Goal: Task Accomplishment & Management: Use online tool/utility

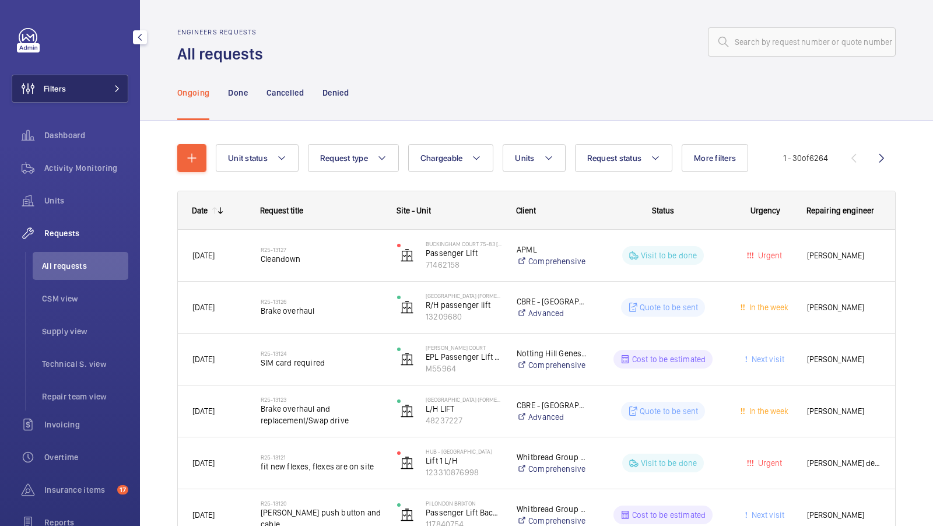
click at [98, 79] on button "Filters" at bounding box center [70, 89] width 117 height 28
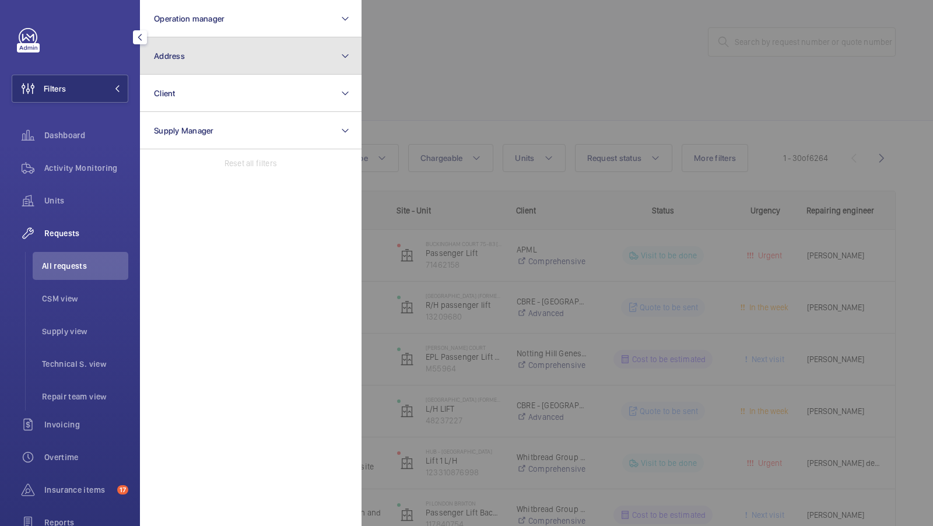
click at [199, 51] on button "Address" at bounding box center [251, 55] width 222 height 37
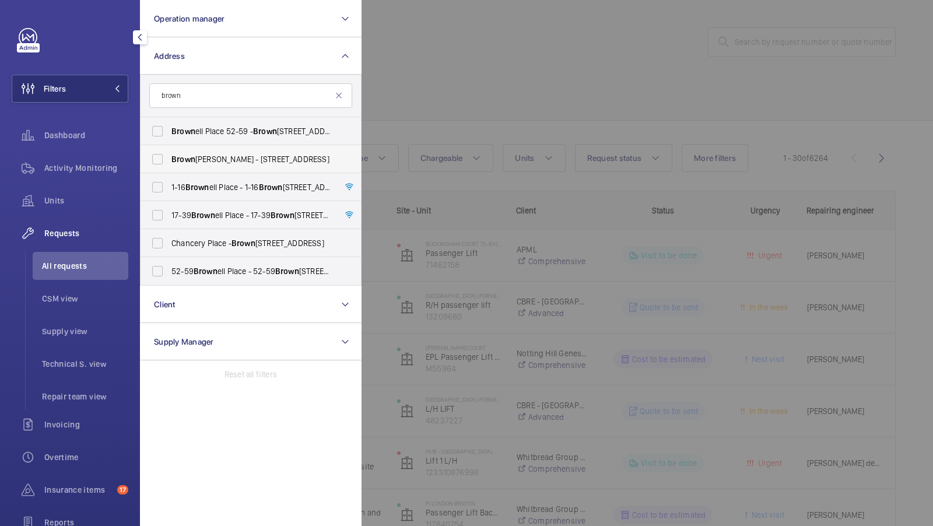
type input "brown"
click at [195, 164] on span "Brown Shipley - 2 Moorgate, LONDON EC2M 6TX" at bounding box center [251, 159] width 160 height 12
click at [169, 164] on input "Brown Shipley - 2 Moorgate, LONDON EC2M 6TX" at bounding box center [157, 159] width 23 height 23
checkbox input "true"
click at [99, 169] on span "Activity Monitoring" at bounding box center [86, 168] width 84 height 12
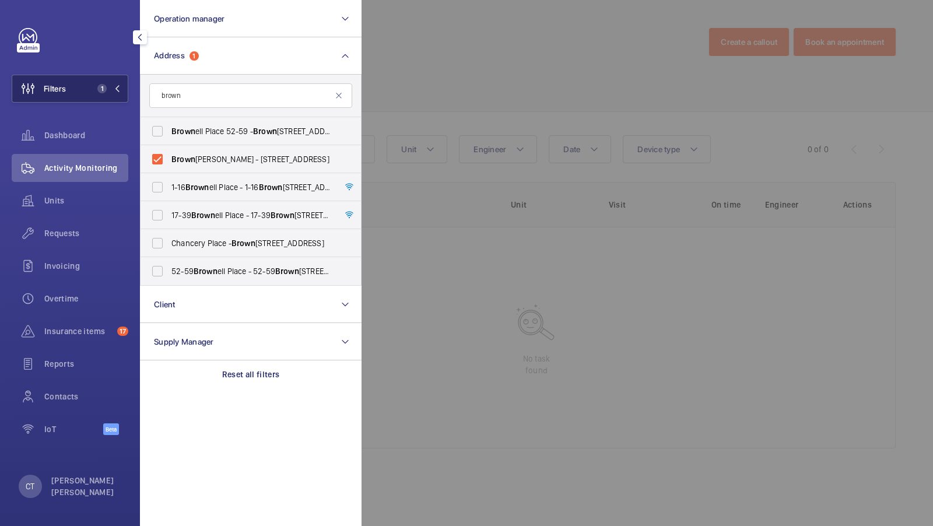
click at [102, 86] on span "1" at bounding box center [101, 88] width 9 height 9
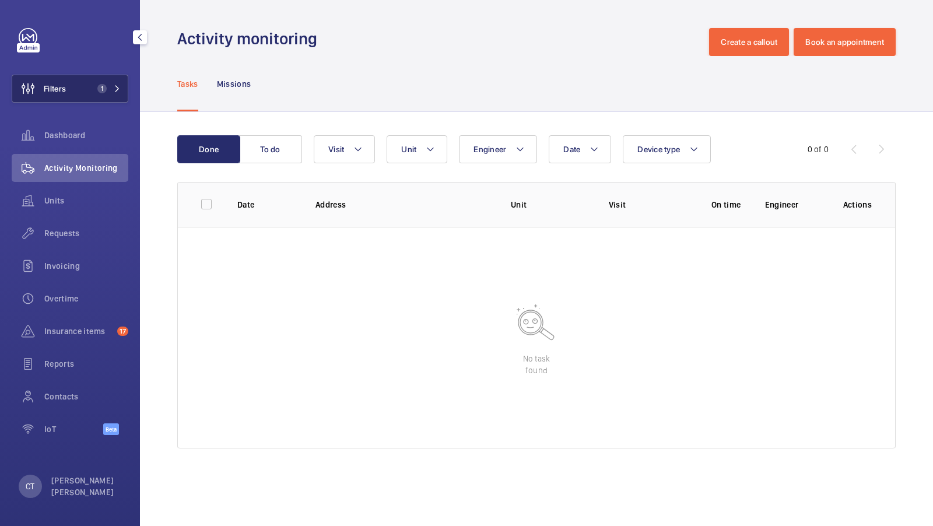
click at [109, 85] on span "1" at bounding box center [107, 88] width 28 height 9
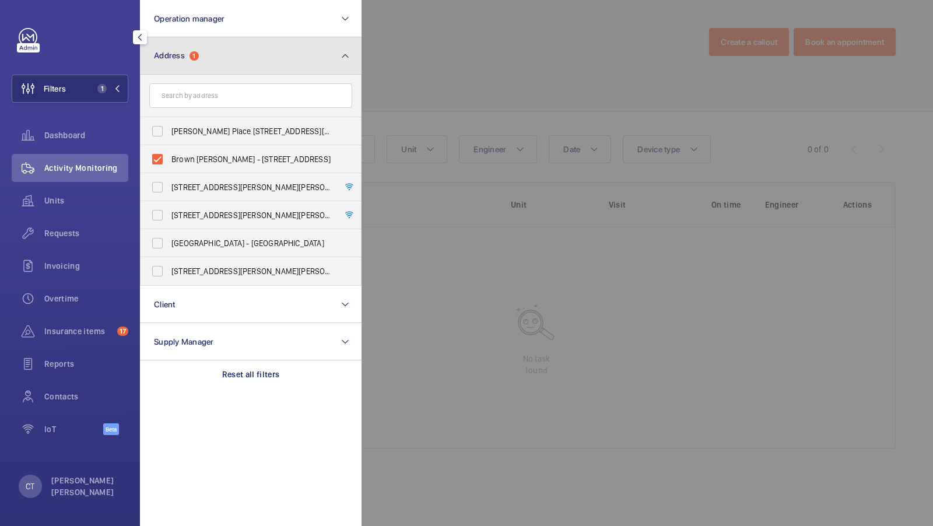
click at [210, 58] on button "Address 1" at bounding box center [251, 55] width 222 height 37
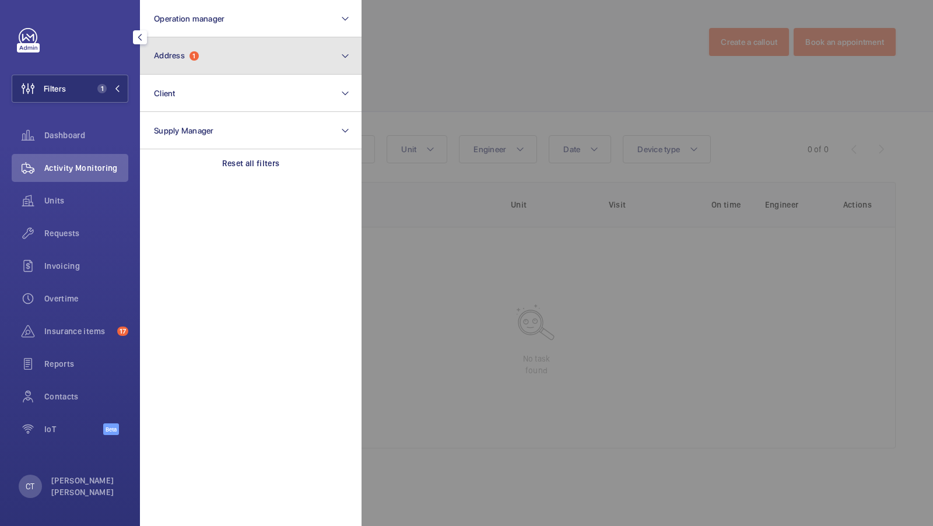
click at [210, 58] on button "Address 1" at bounding box center [251, 55] width 222 height 37
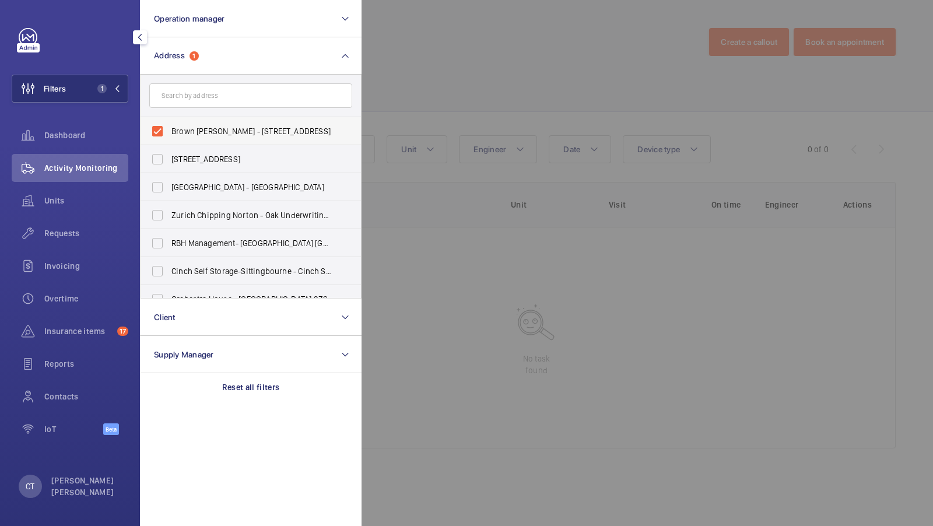
click at [188, 127] on span "Brown Shipley - 2 Moorgate, LONDON EC2M 6TX" at bounding box center [251, 131] width 160 height 12
click at [169, 127] on input "Brown Shipley - 2 Moorgate, LONDON EC2M 6TX" at bounding box center [157, 131] width 23 height 23
checkbox input "false"
click at [201, 86] on input "text" at bounding box center [250, 95] width 203 height 24
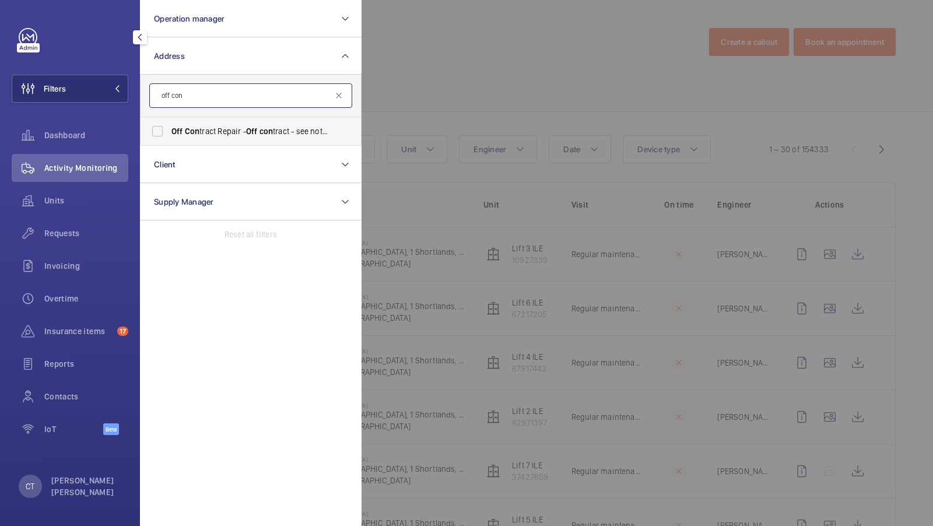
type input "off con"
click at [205, 125] on span "Off Con tract Repair - Off con tract - see notes in description, LONDON XXXX" at bounding box center [251, 131] width 160 height 12
click at [169, 125] on input "Off Con tract Repair - Off con tract - see notes in description, LONDON XXXX" at bounding box center [157, 131] width 23 height 23
checkbox input "true"
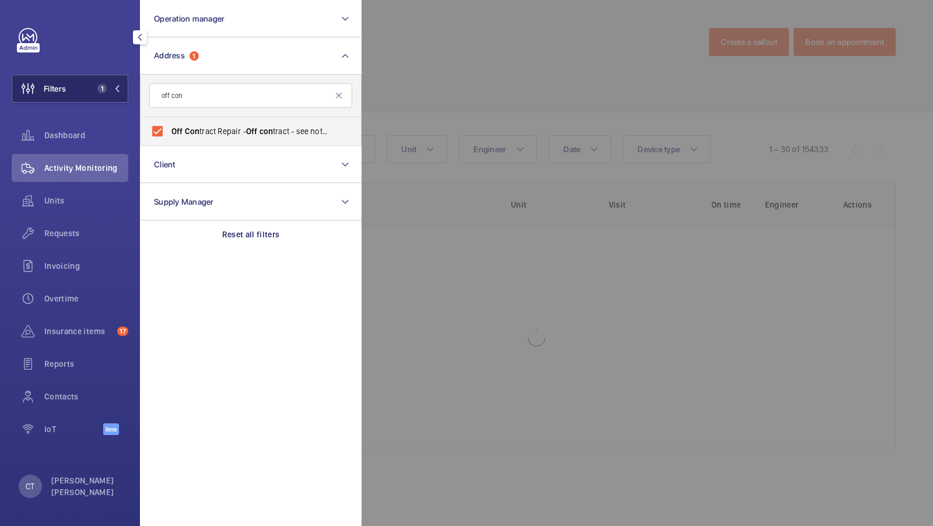
click at [103, 89] on span "1" at bounding box center [101, 88] width 9 height 9
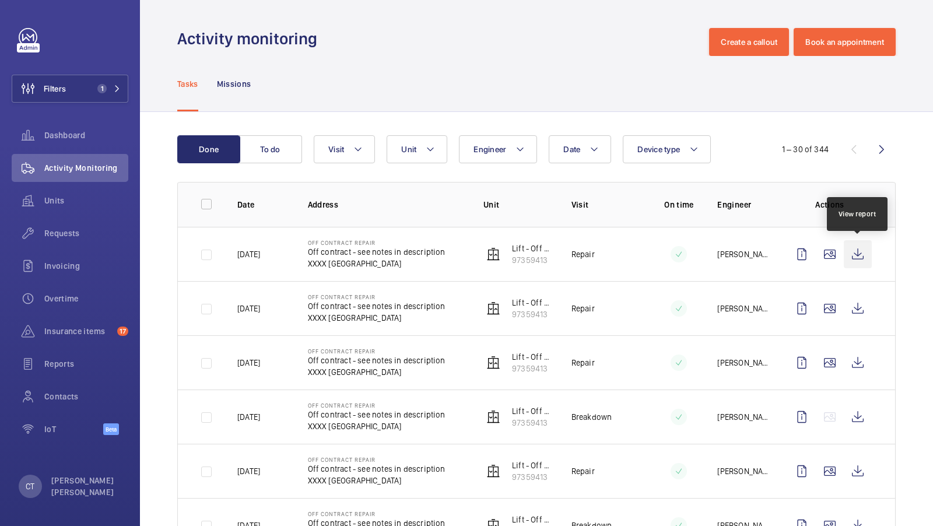
click at [863, 256] on wm-front-icon-button at bounding box center [858, 254] width 28 height 28
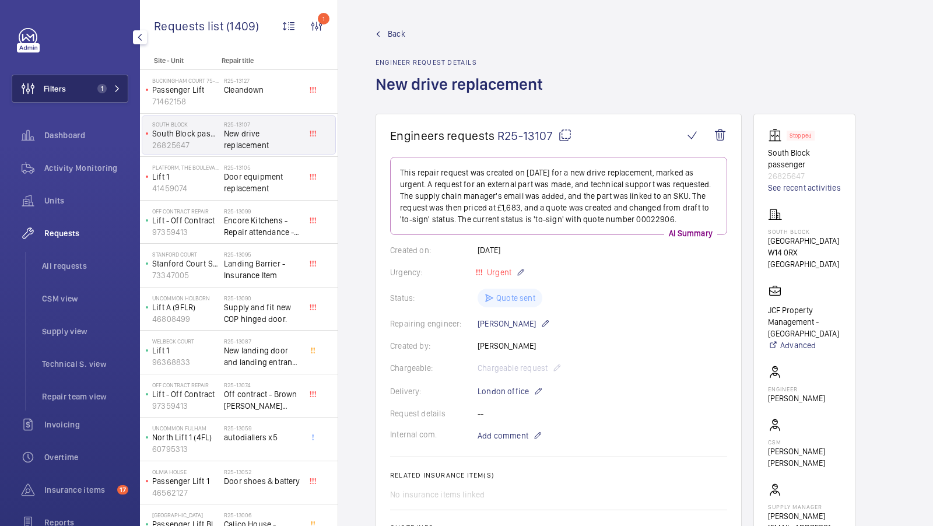
click at [100, 83] on button "Filters 1" at bounding box center [70, 89] width 117 height 28
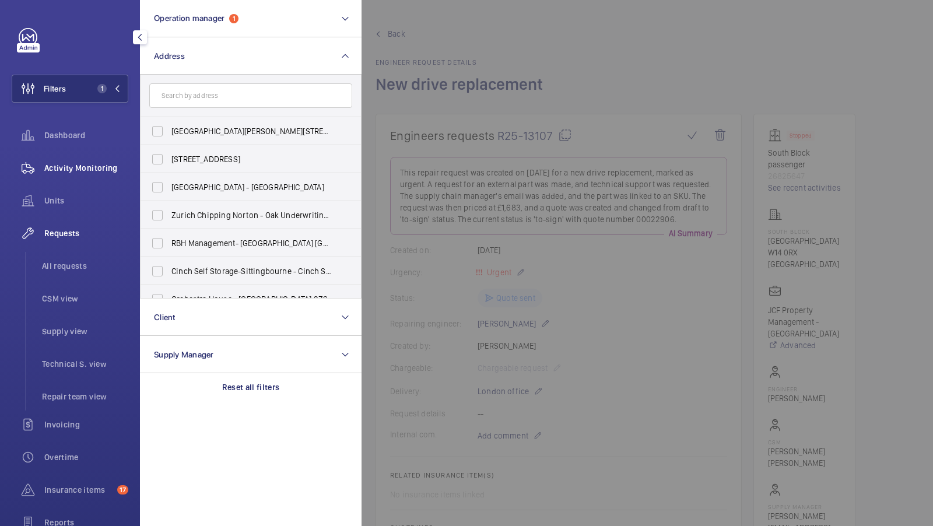
click at [81, 168] on span "Activity Monitoring" at bounding box center [86, 168] width 84 height 12
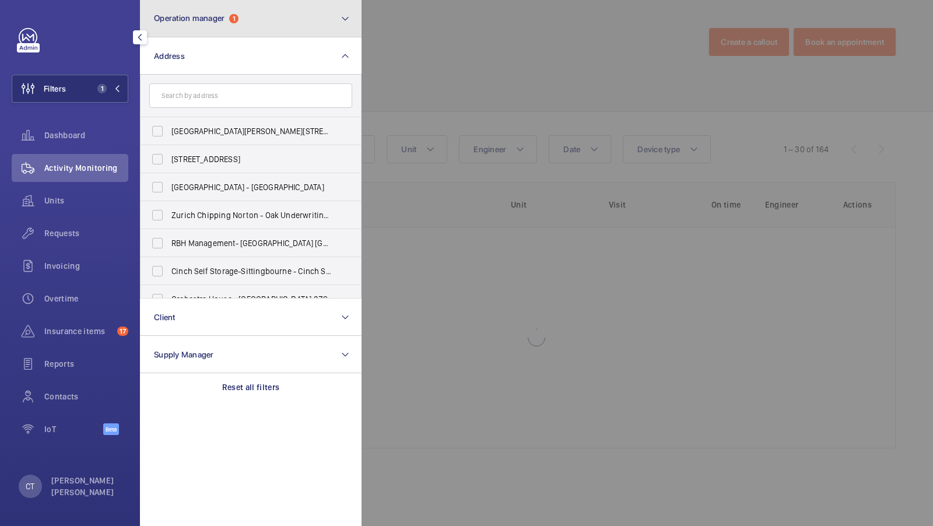
click at [222, 29] on button "Operation manager 1" at bounding box center [251, 18] width 222 height 37
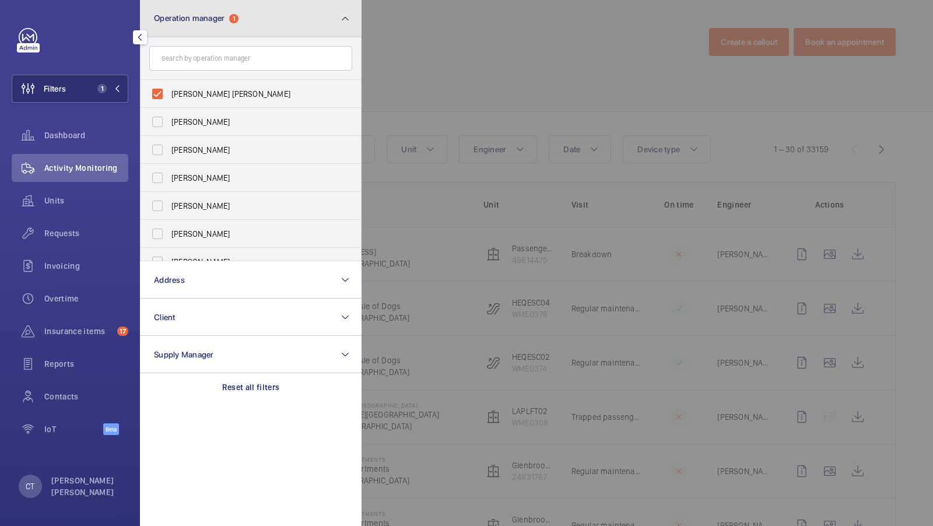
click at [224, 20] on span "Operation manager" at bounding box center [189, 17] width 71 height 9
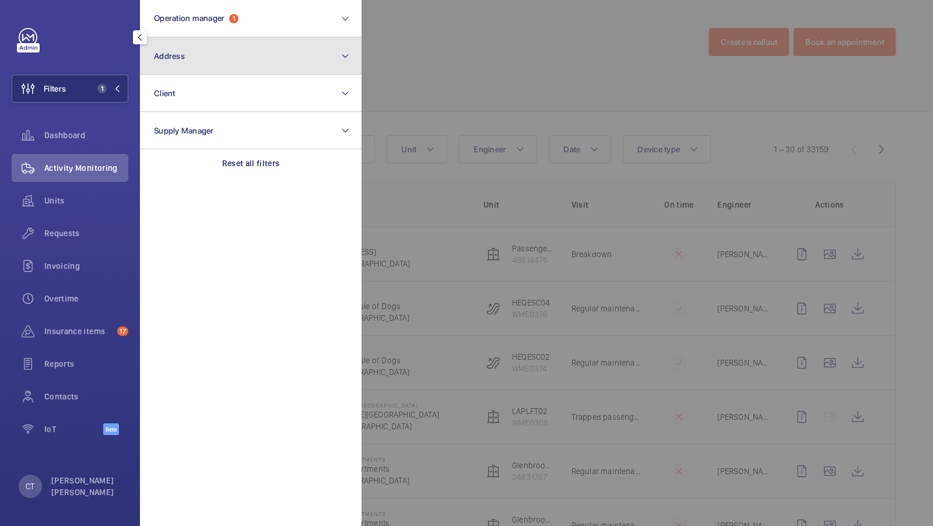
click at [195, 68] on button "Address" at bounding box center [251, 55] width 222 height 37
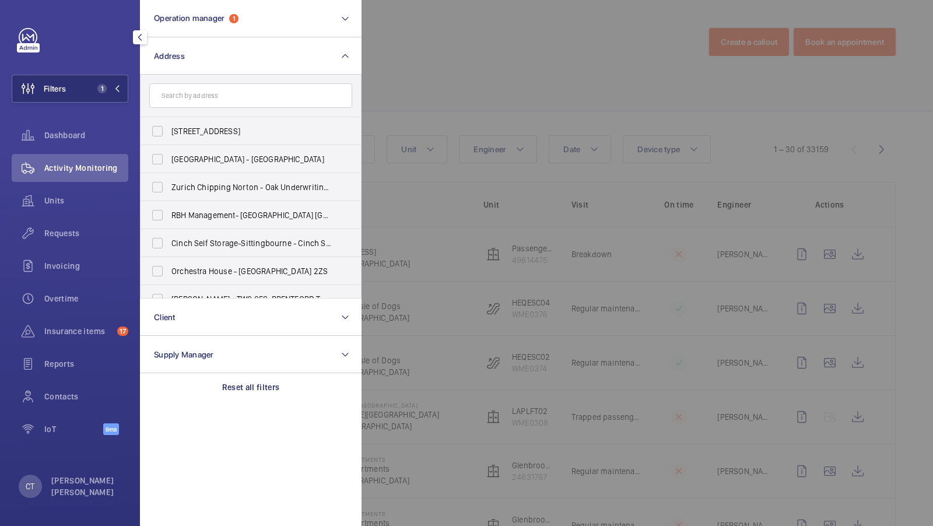
click at [219, 100] on input "text" at bounding box center [250, 95] width 203 height 24
click at [459, 148] on div at bounding box center [827, 263] width 933 height 526
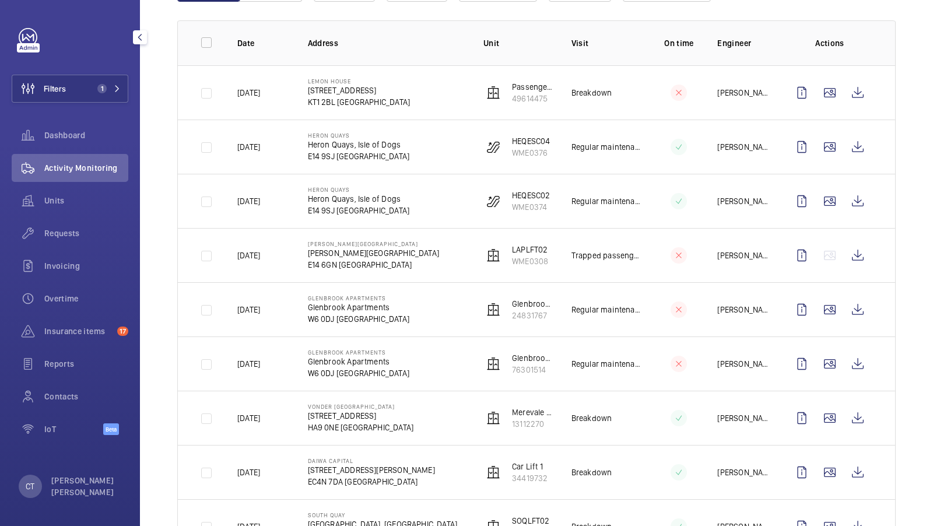
scroll to position [173, 0]
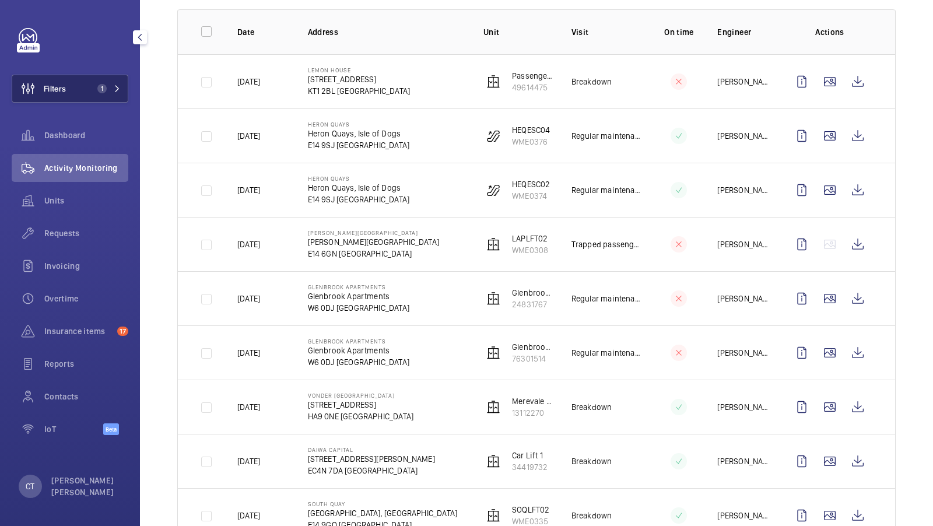
click at [118, 88] on mat-icon at bounding box center [117, 88] width 7 height 7
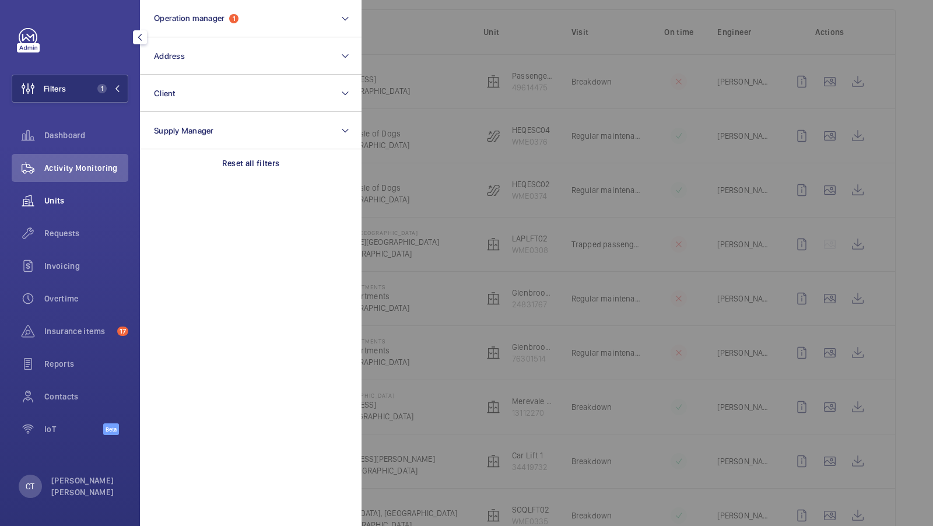
click at [81, 195] on span "Units" at bounding box center [86, 201] width 84 height 12
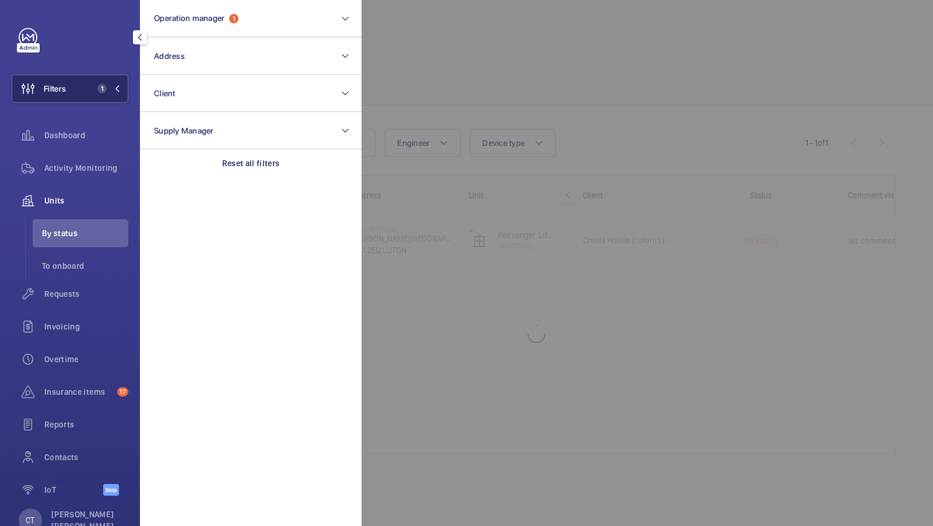
click at [115, 86] on mat-icon at bounding box center [117, 88] width 7 height 7
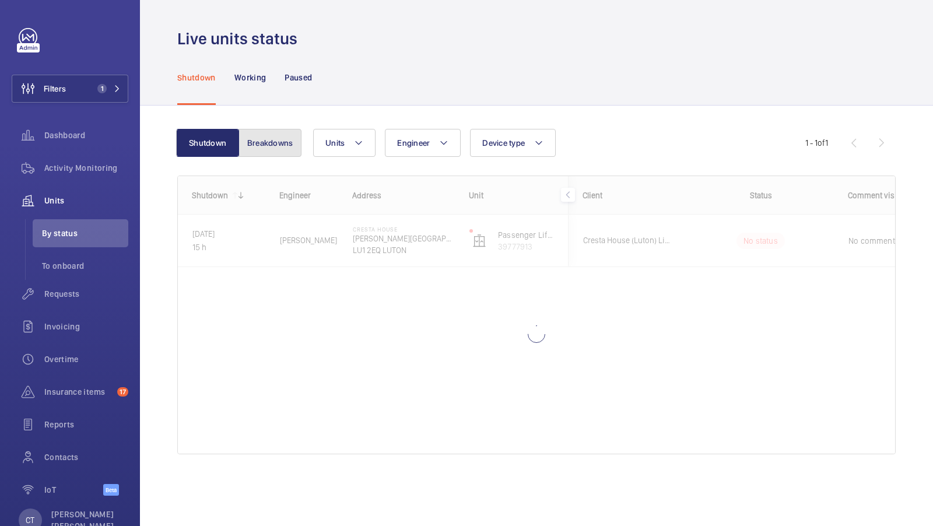
click at [279, 146] on button "Breakdowns" at bounding box center [269, 143] width 63 height 28
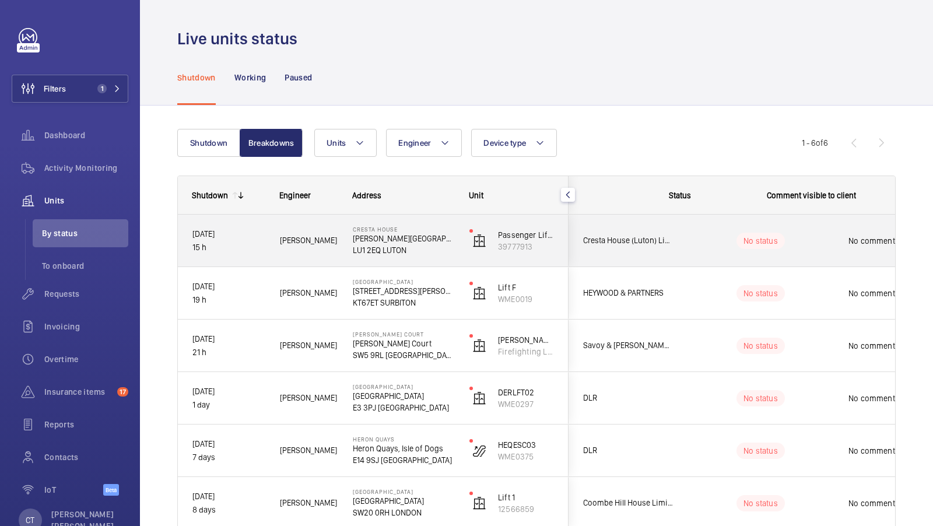
scroll to position [0, 210]
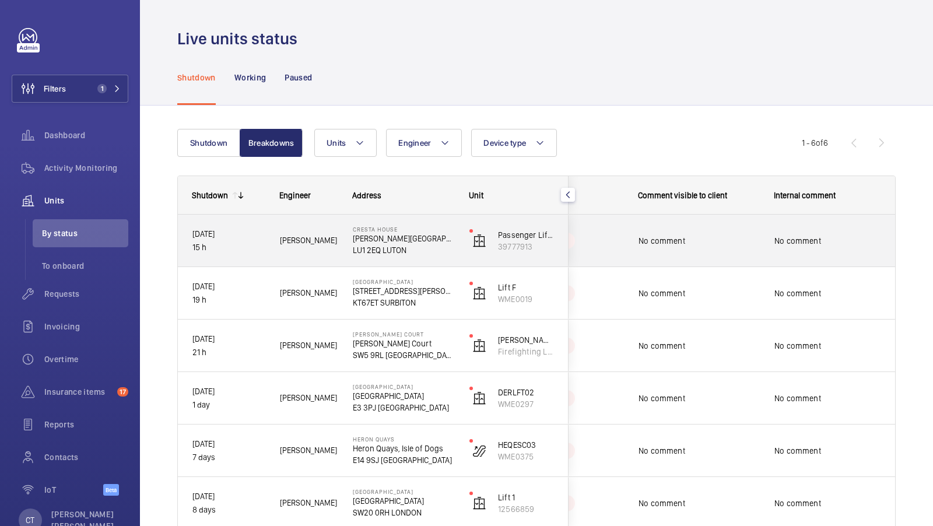
click at [816, 256] on div "No comment" at bounding box center [827, 241] width 135 height 50
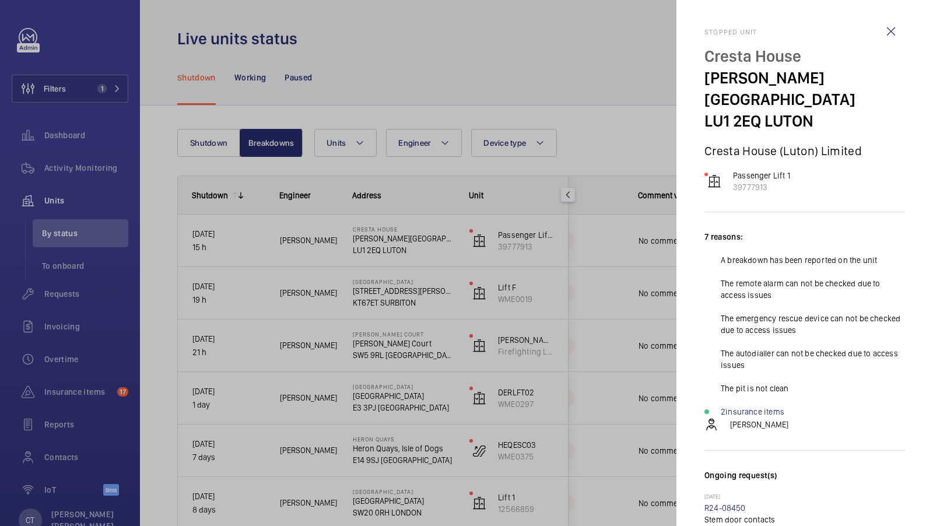
click at [631, 156] on div at bounding box center [466, 263] width 933 height 526
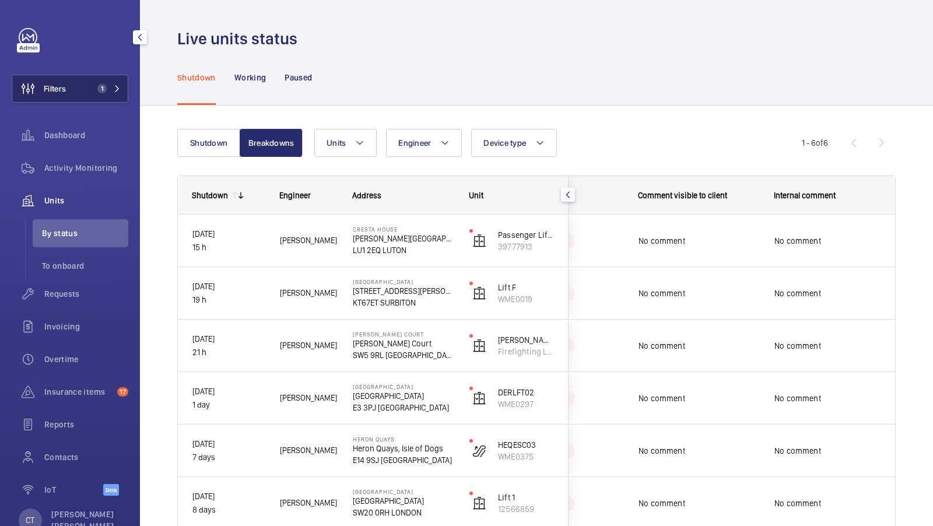
click at [110, 79] on button "Filters 1" at bounding box center [70, 89] width 117 height 28
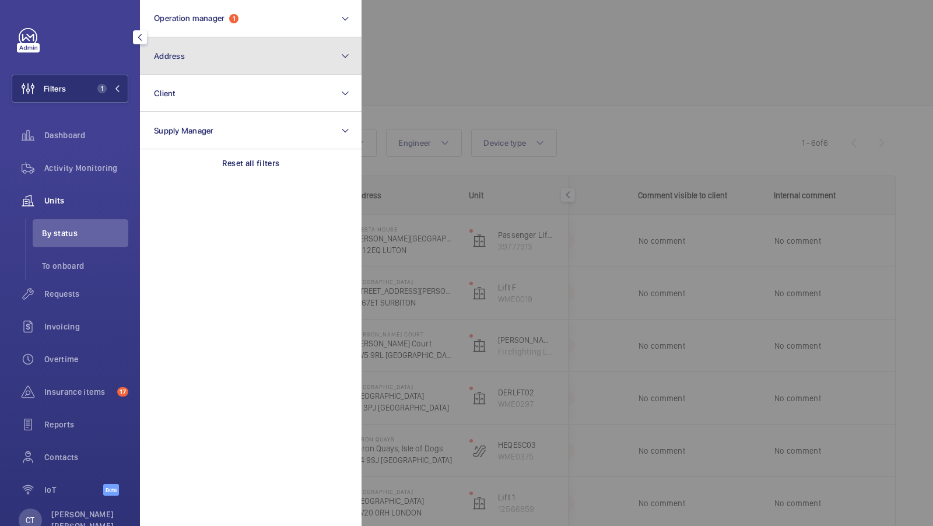
click at [227, 58] on button "Address" at bounding box center [251, 55] width 222 height 37
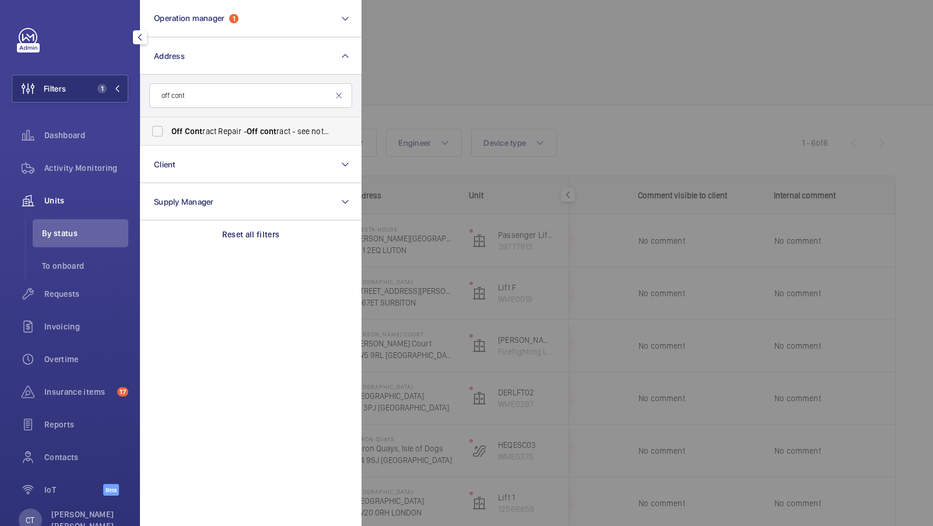
type input "off cont"
click at [227, 136] on span "Off Cont ract Repair - Off cont ract - see notes in description, LONDON XXXX" at bounding box center [251, 131] width 160 height 12
click at [169, 136] on input "Off Cont ract Repair - Off cont ract - see notes in description, LONDON XXXX" at bounding box center [157, 131] width 23 height 23
checkbox input "true"
click at [114, 92] on mat-icon at bounding box center [117, 88] width 7 height 7
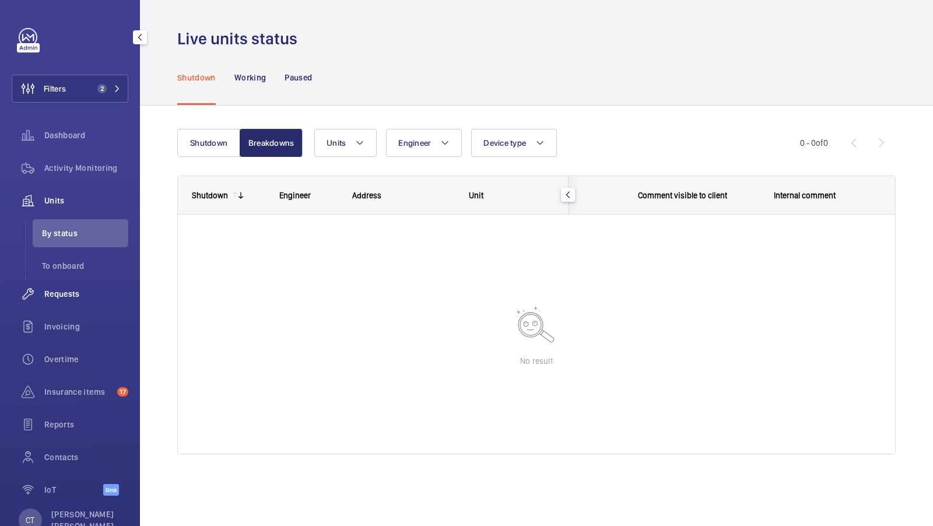
click at [47, 301] on div "Requests" at bounding box center [70, 294] width 117 height 28
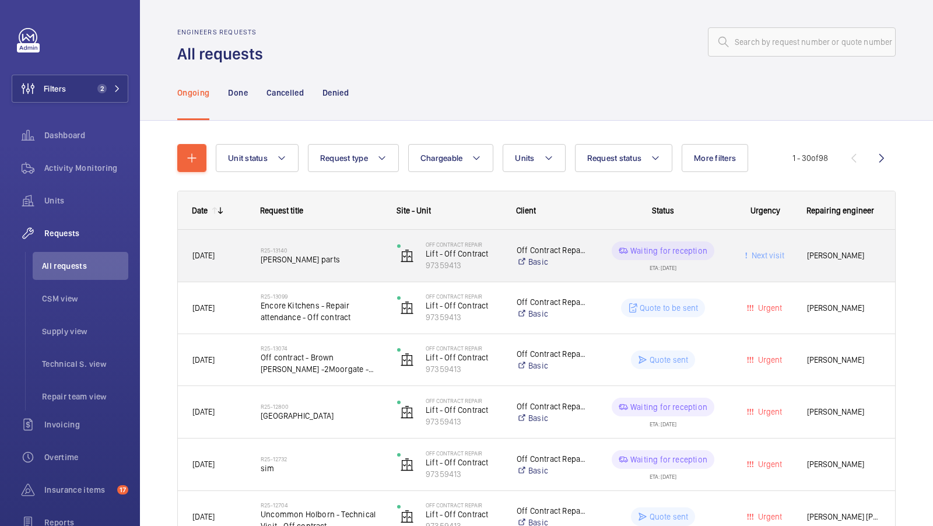
click at [341, 261] on span "[PERSON_NAME] parts" at bounding box center [321, 260] width 121 height 12
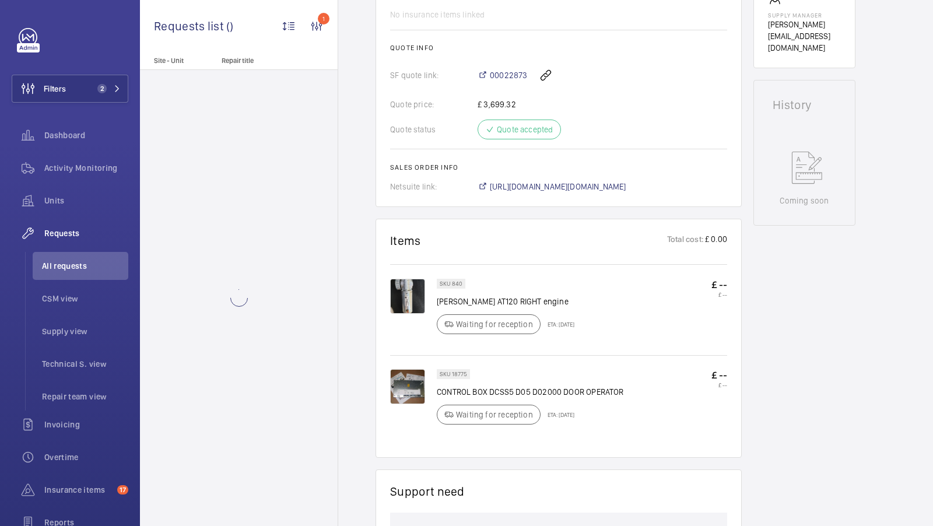
scroll to position [468, 0]
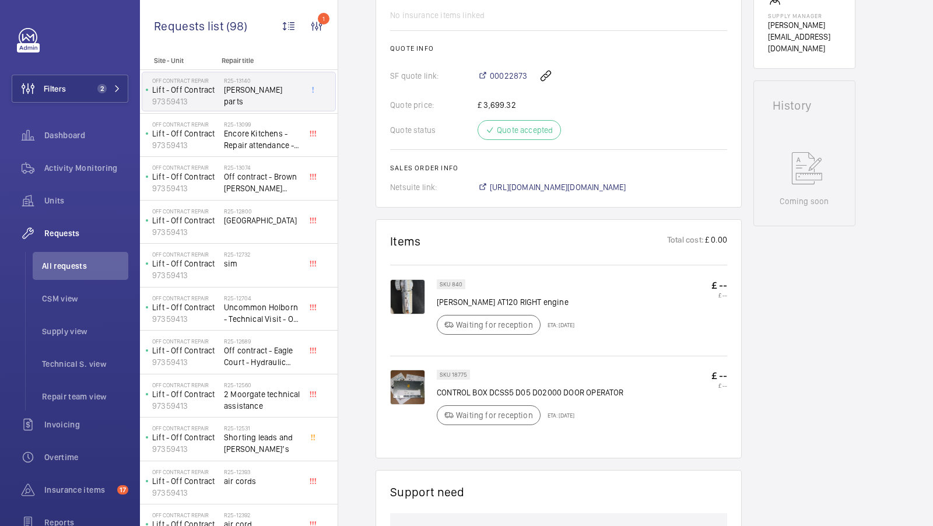
click at [412, 287] on img at bounding box center [407, 296] width 35 height 35
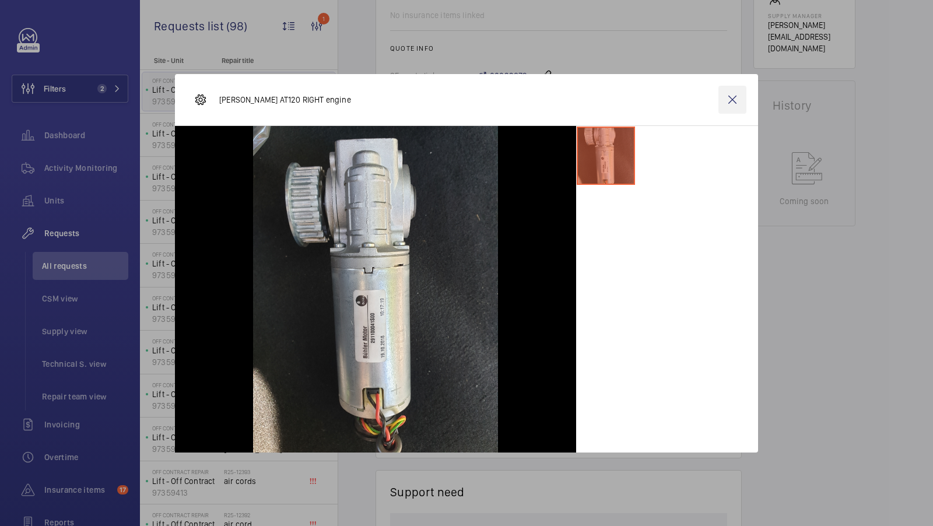
click at [730, 99] on wm-front-icon-button at bounding box center [732, 100] width 28 height 28
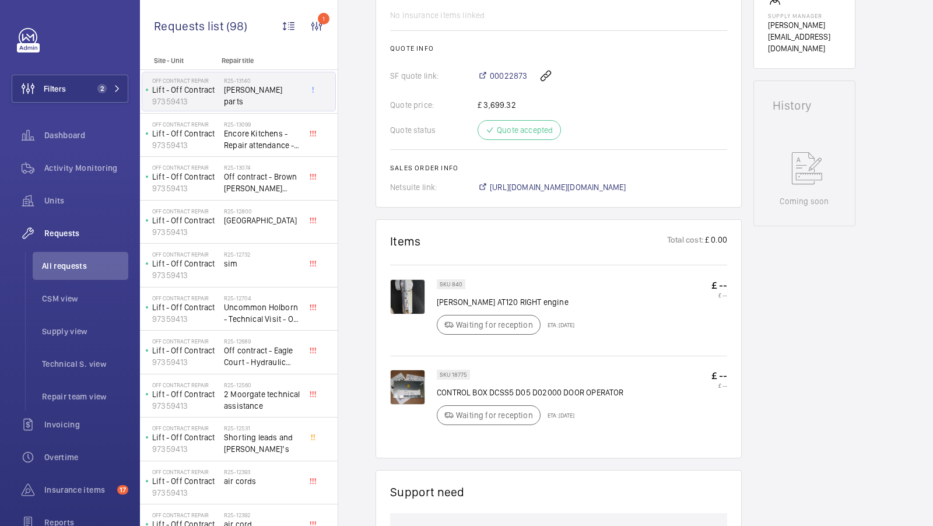
scroll to position [0, 0]
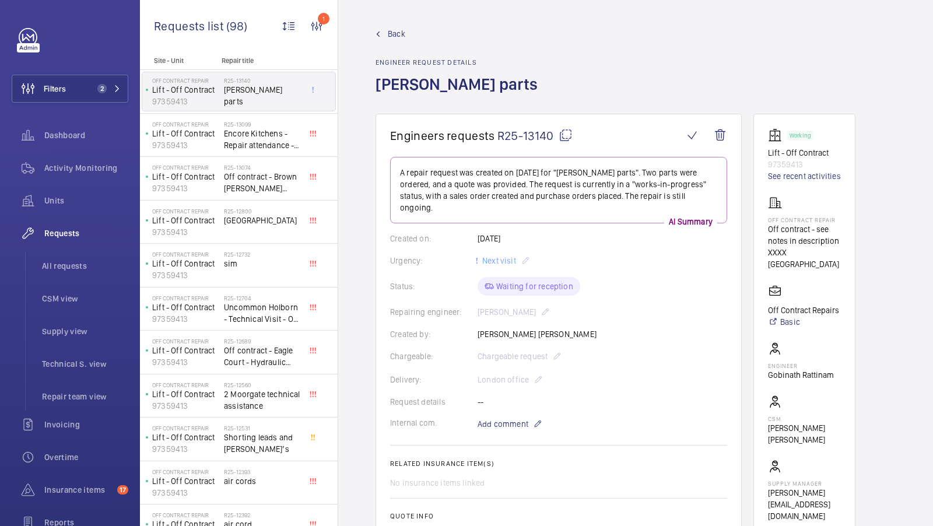
click at [394, 33] on span "Back" at bounding box center [396, 34] width 17 height 12
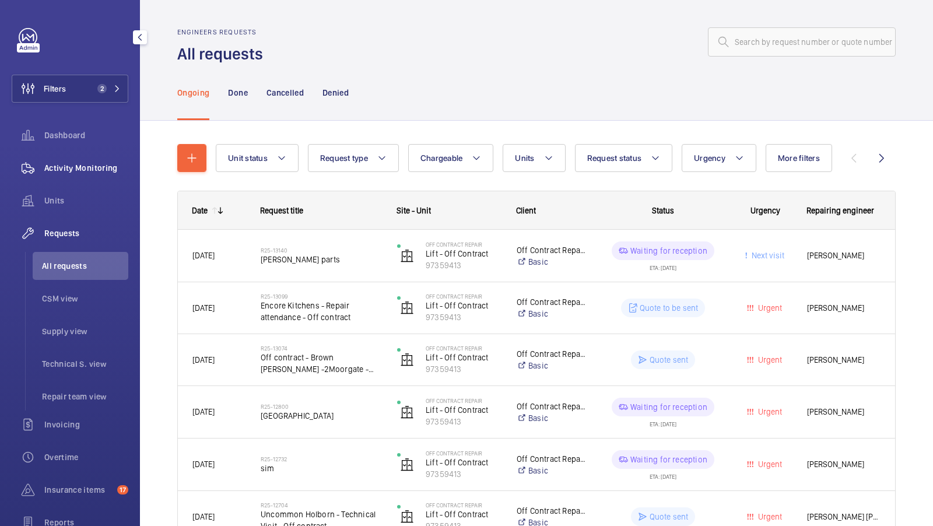
click at [107, 171] on span "Activity Monitoring" at bounding box center [86, 168] width 84 height 12
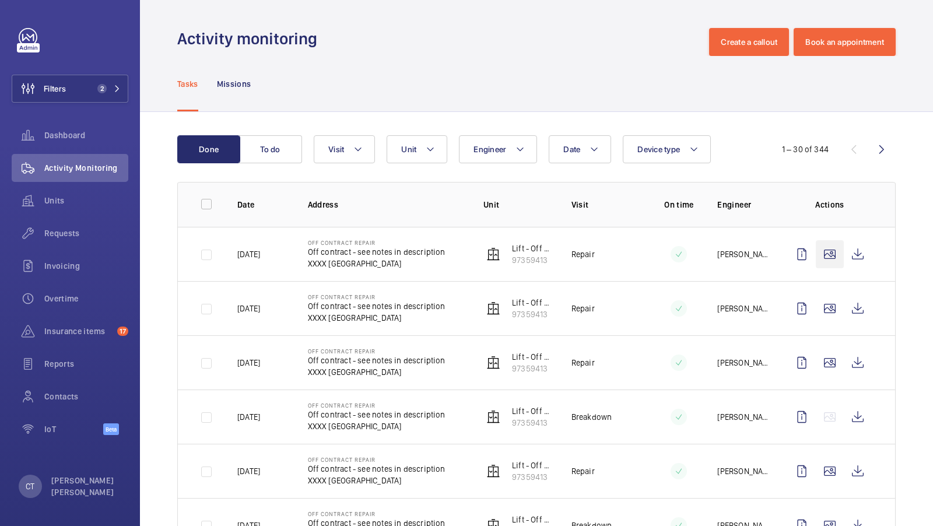
click at [832, 261] on wm-front-icon-button at bounding box center [830, 254] width 28 height 28
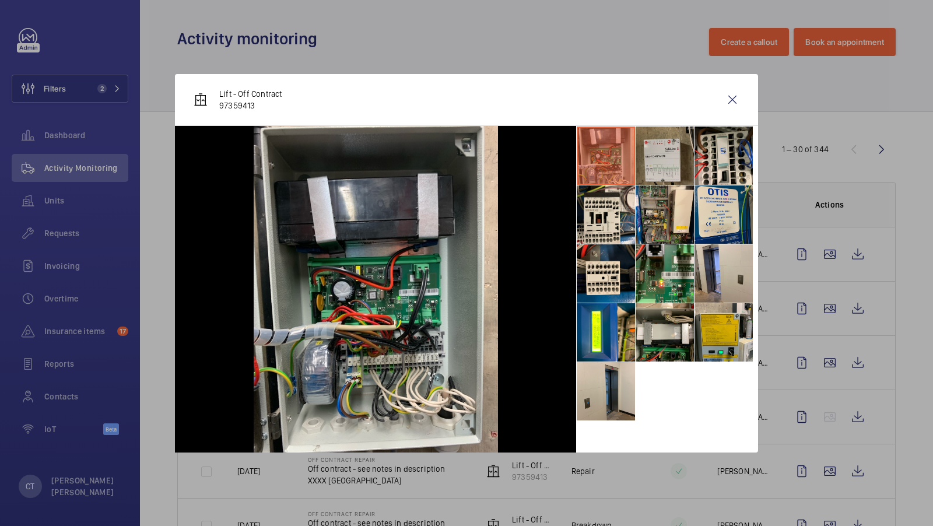
click at [665, 153] on li at bounding box center [665, 156] width 58 height 58
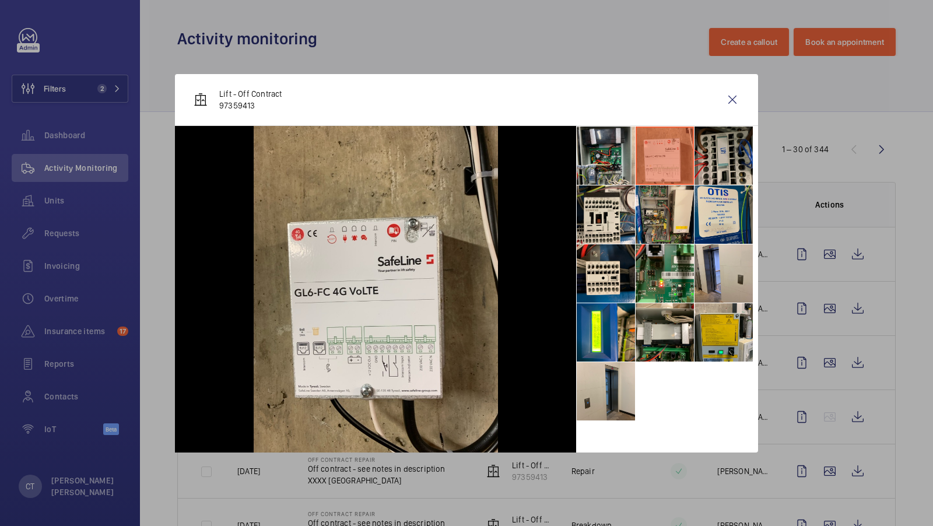
click at [722, 161] on li at bounding box center [723, 156] width 58 height 58
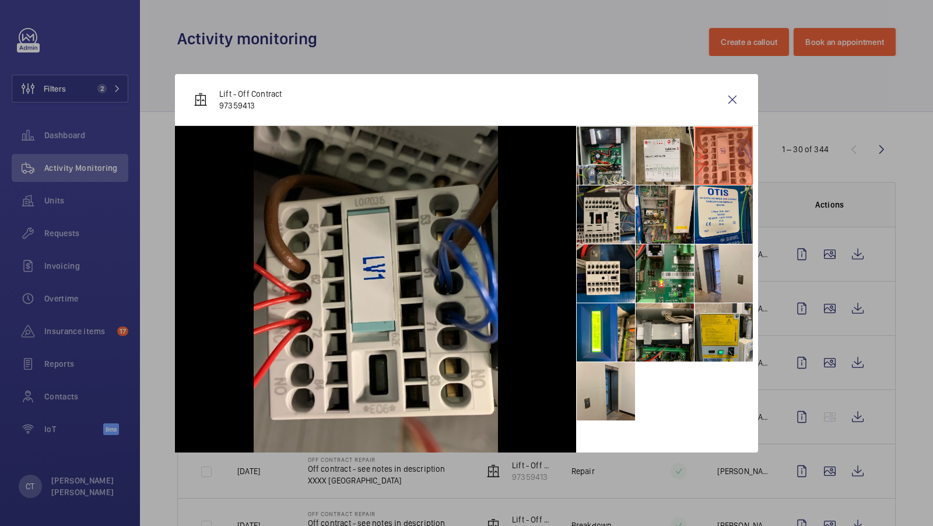
click at [615, 216] on li at bounding box center [606, 214] width 58 height 58
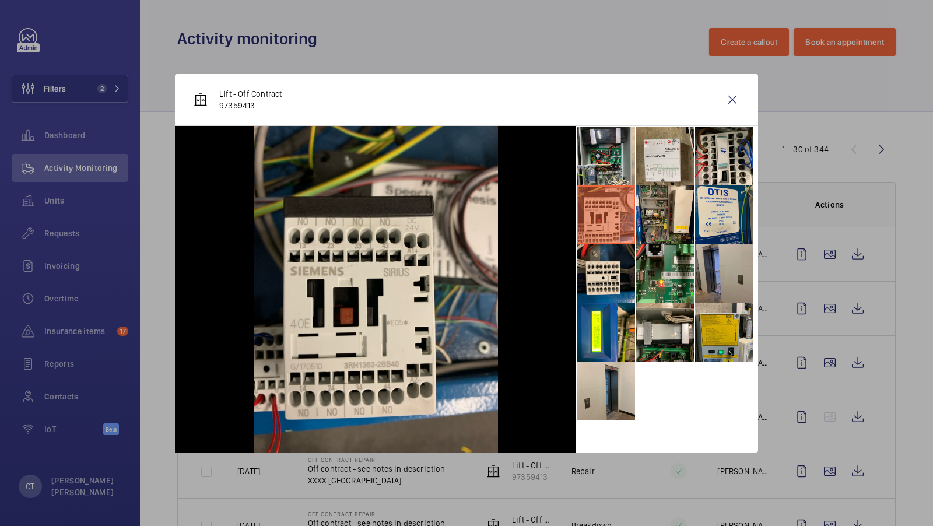
click at [721, 272] on li at bounding box center [723, 273] width 58 height 58
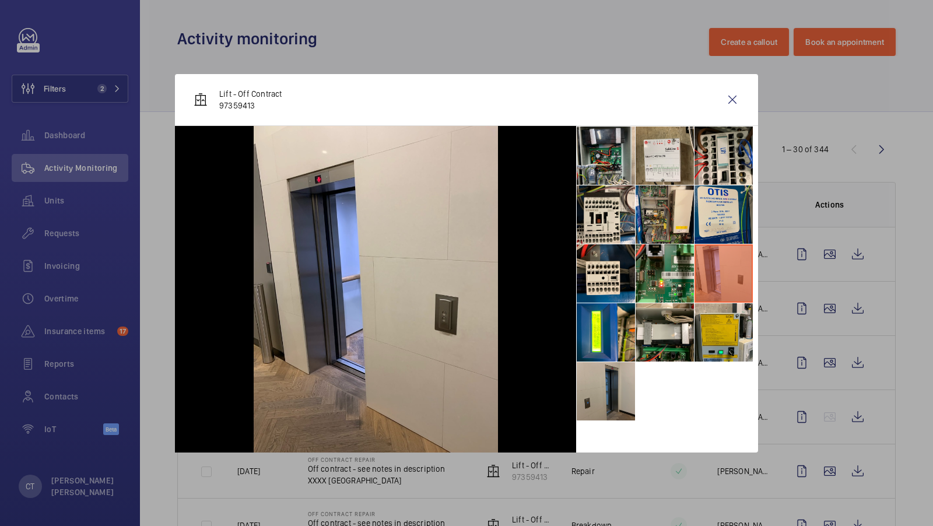
click at [609, 387] on li at bounding box center [606, 391] width 58 height 58
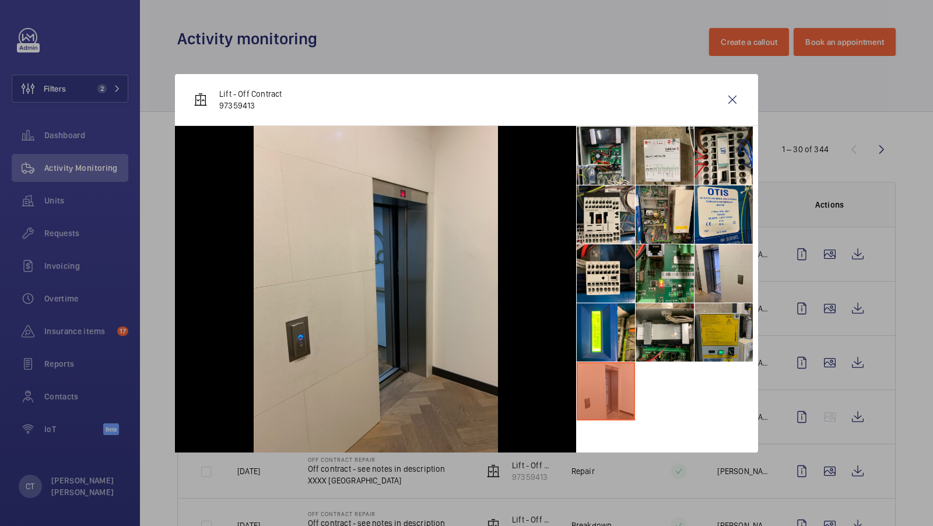
click at [712, 336] on li at bounding box center [723, 332] width 58 height 58
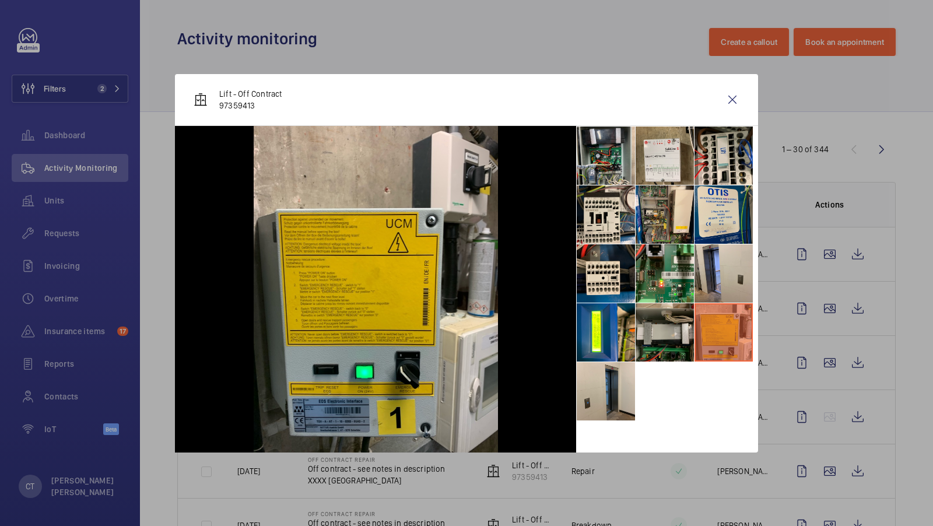
click at [672, 331] on li at bounding box center [665, 332] width 58 height 58
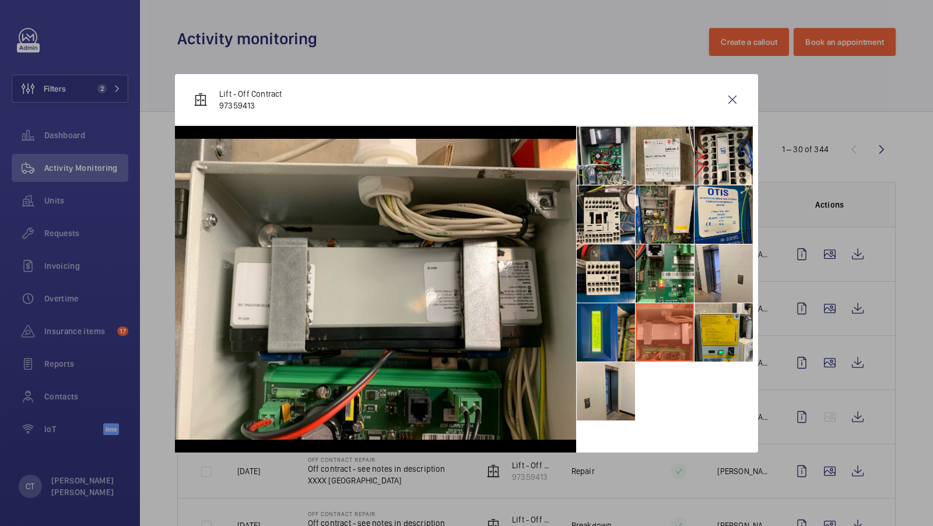
click at [620, 327] on li at bounding box center [606, 332] width 58 height 58
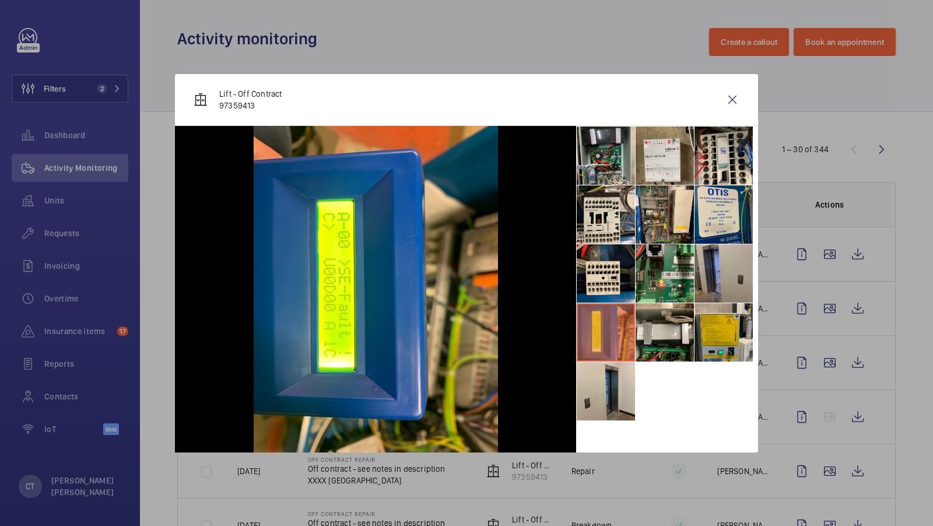
click at [712, 284] on li at bounding box center [723, 273] width 58 height 58
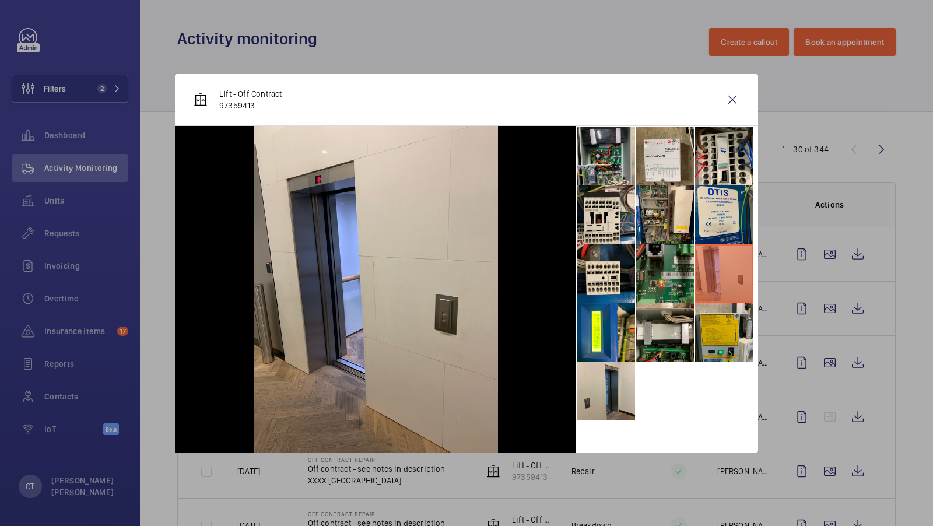
click at [667, 278] on li at bounding box center [665, 273] width 58 height 58
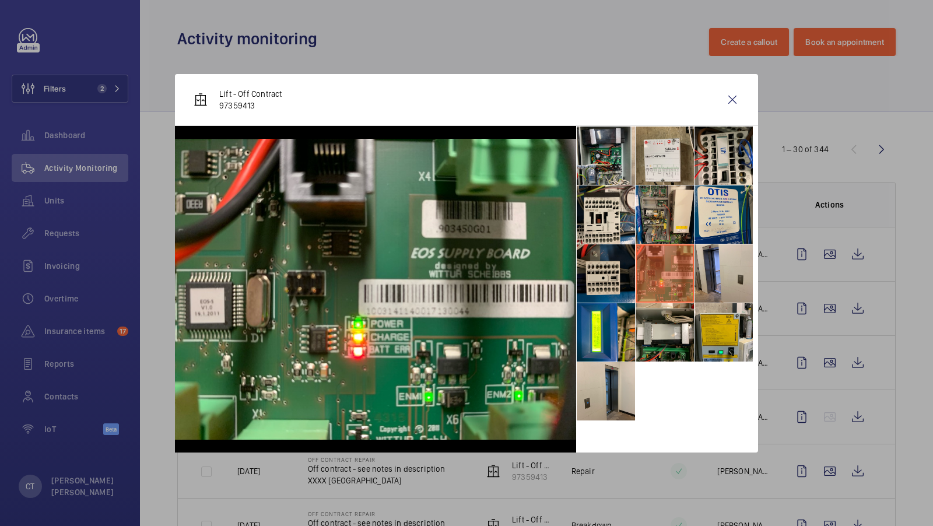
click at [606, 259] on li at bounding box center [606, 273] width 58 height 58
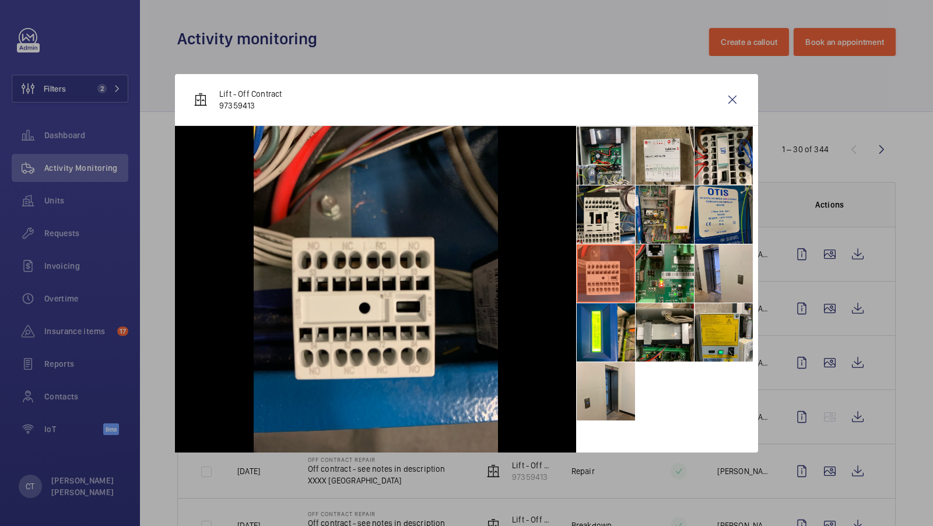
click at [704, 208] on li at bounding box center [723, 214] width 58 height 58
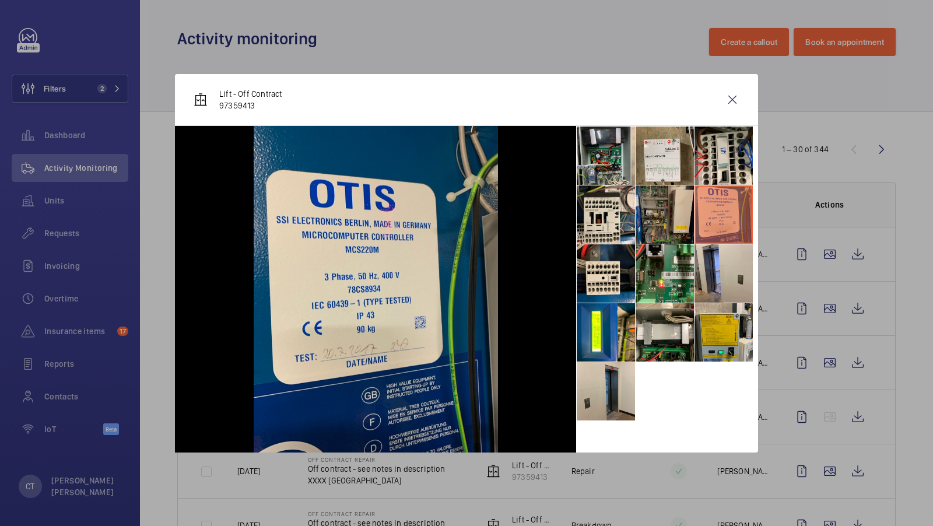
click at [661, 208] on li at bounding box center [665, 214] width 58 height 58
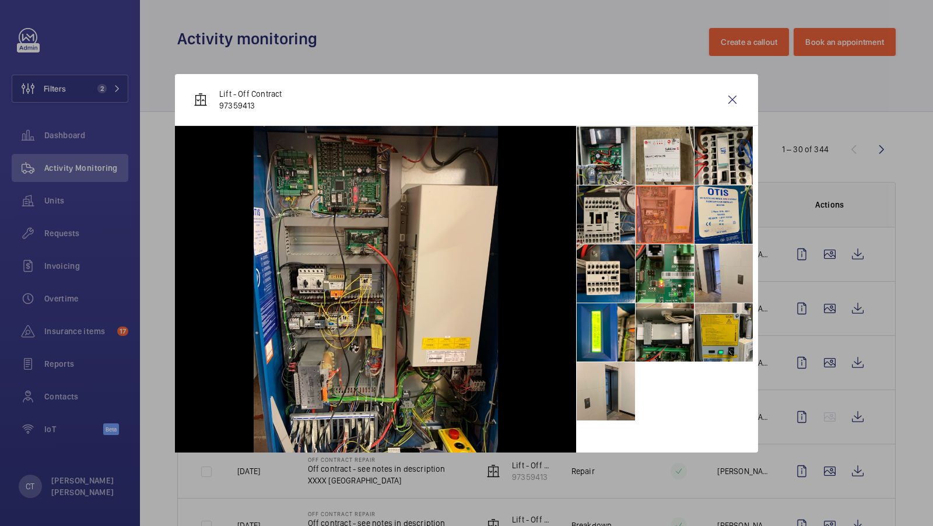
click at [608, 210] on li at bounding box center [606, 214] width 58 height 58
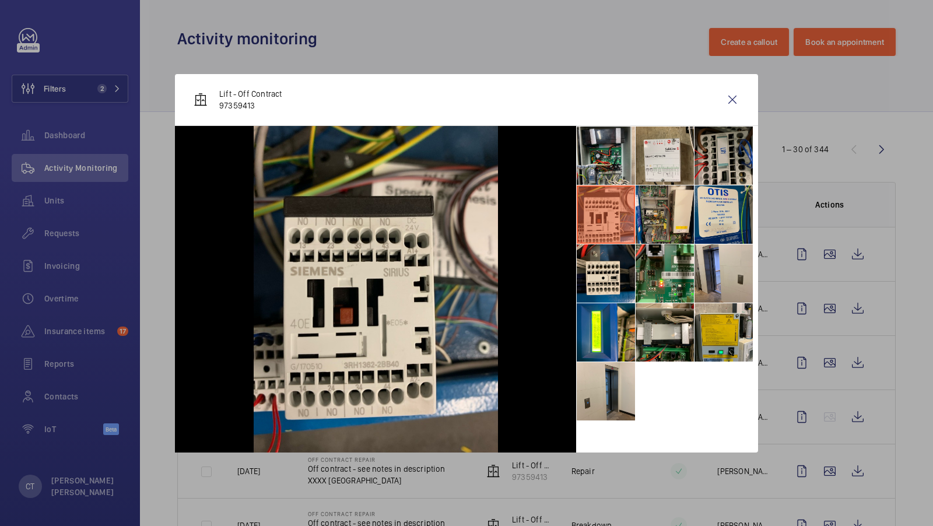
click at [706, 148] on li at bounding box center [723, 156] width 58 height 58
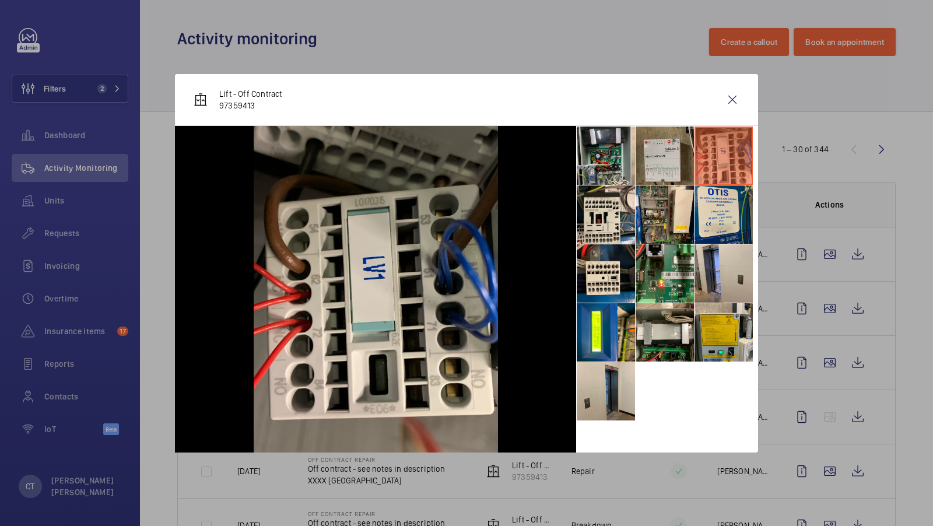
click at [655, 160] on li at bounding box center [665, 156] width 58 height 58
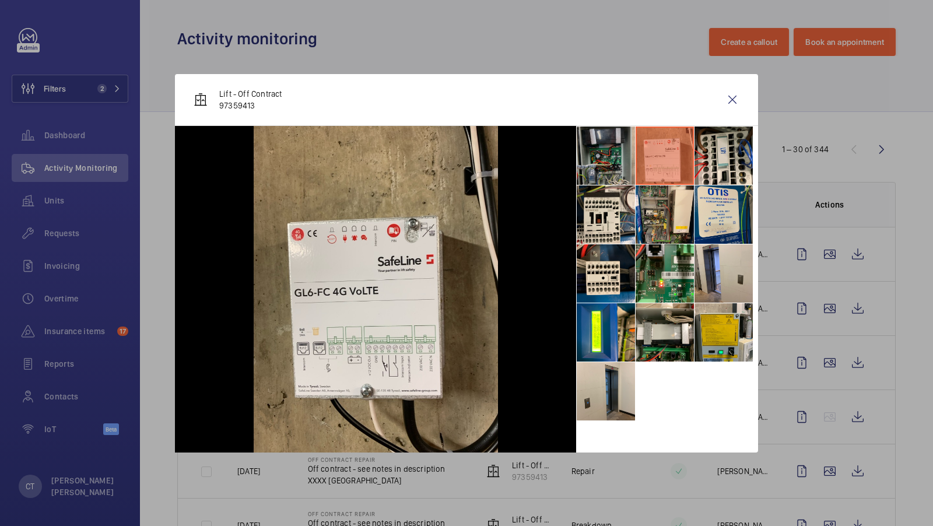
click at [624, 155] on li at bounding box center [606, 156] width 58 height 58
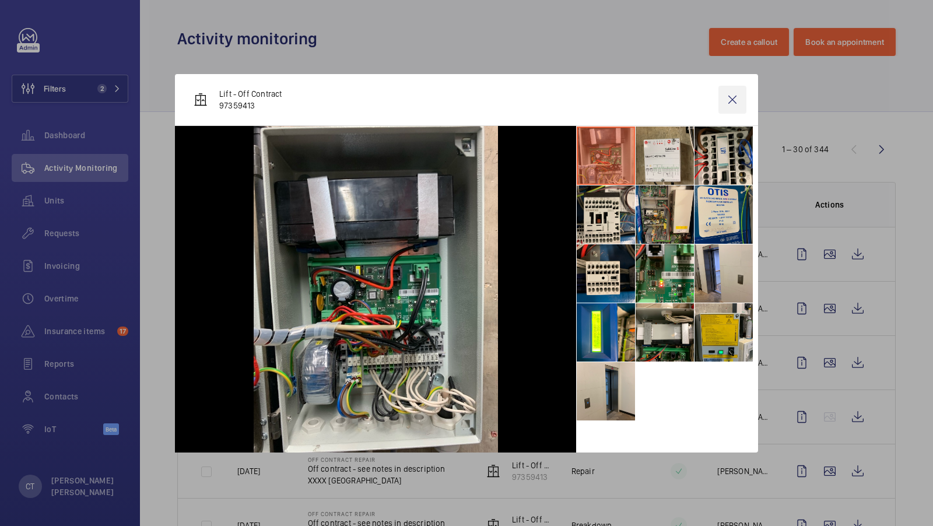
click at [736, 95] on wm-front-icon-button at bounding box center [732, 100] width 28 height 28
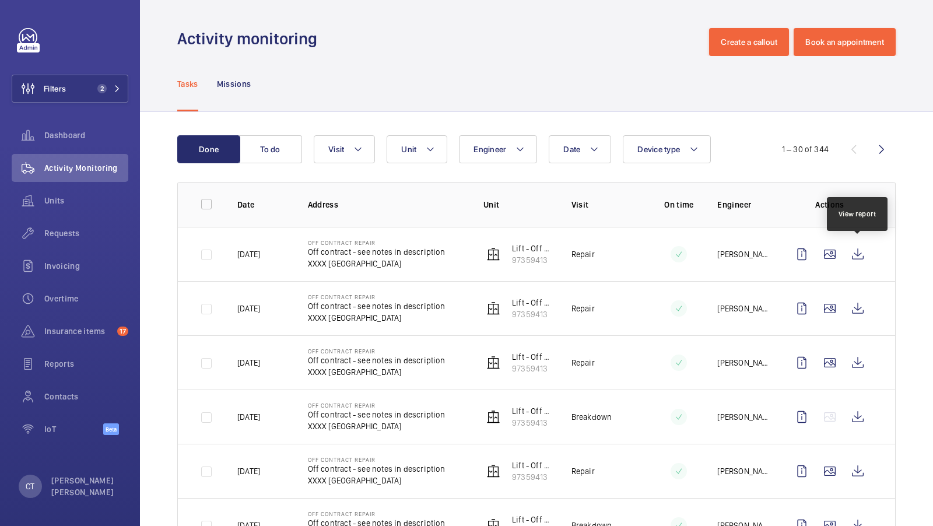
click at [856, 251] on wm-front-icon-button at bounding box center [858, 254] width 28 height 28
click at [76, 145] on div "Dashboard" at bounding box center [70, 135] width 117 height 28
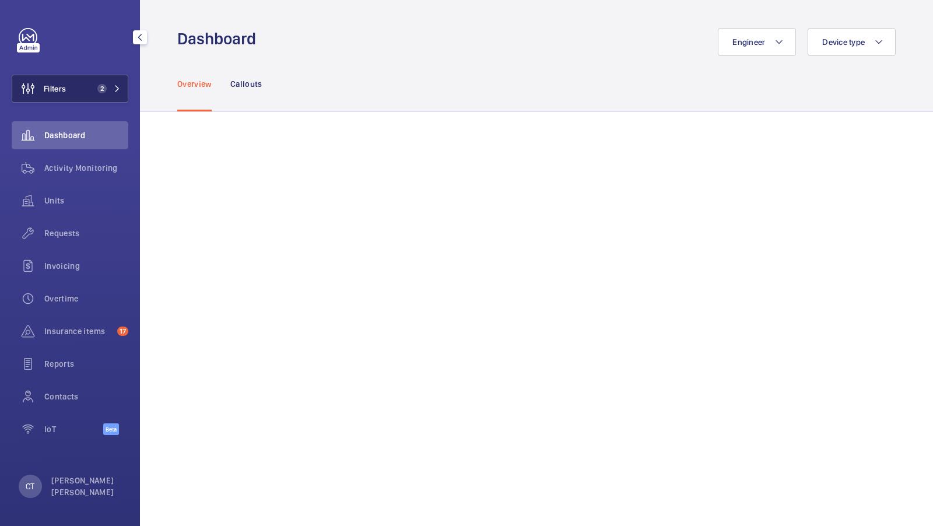
click at [108, 87] on span "2" at bounding box center [107, 88] width 28 height 9
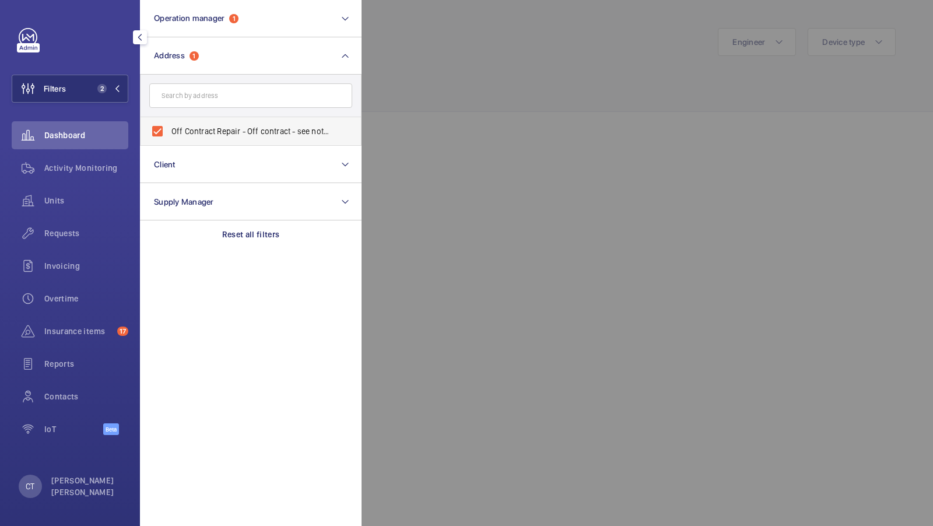
click at [244, 120] on label "Off Contract Repair - Off contract - see notes in description, [GEOGRAPHIC_DATA…" at bounding box center [242, 131] width 203 height 28
click at [169, 120] on input "Off Contract Repair - Off contract - see notes in description, [GEOGRAPHIC_DATA…" at bounding box center [157, 131] width 23 height 23
checkbox input "false"
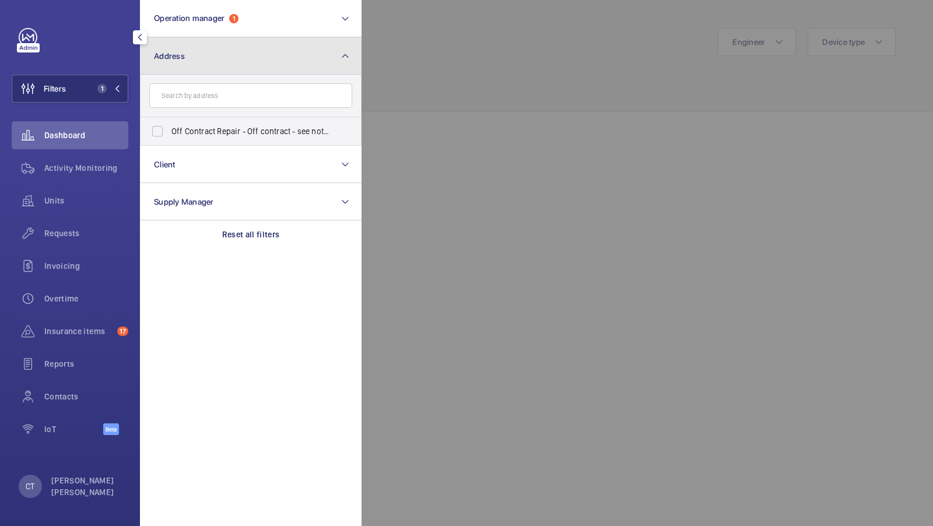
click at [272, 48] on button "Address" at bounding box center [251, 55] width 222 height 37
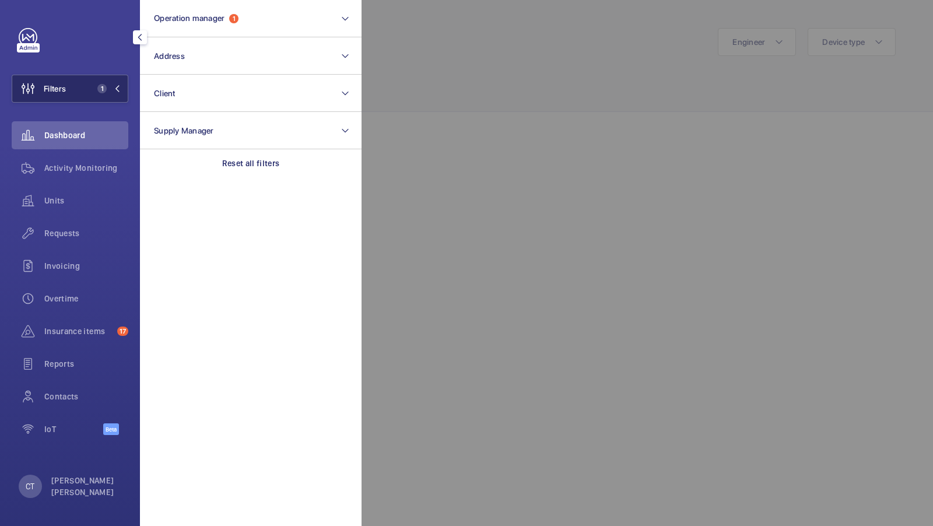
click at [94, 86] on span "1" at bounding box center [100, 88] width 14 height 9
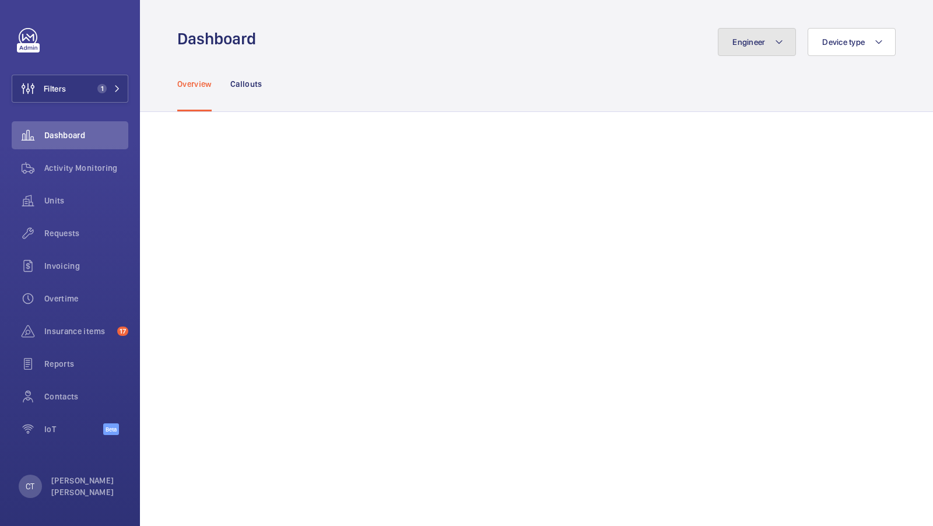
click at [749, 54] on button "Engineer" at bounding box center [757, 42] width 78 height 28
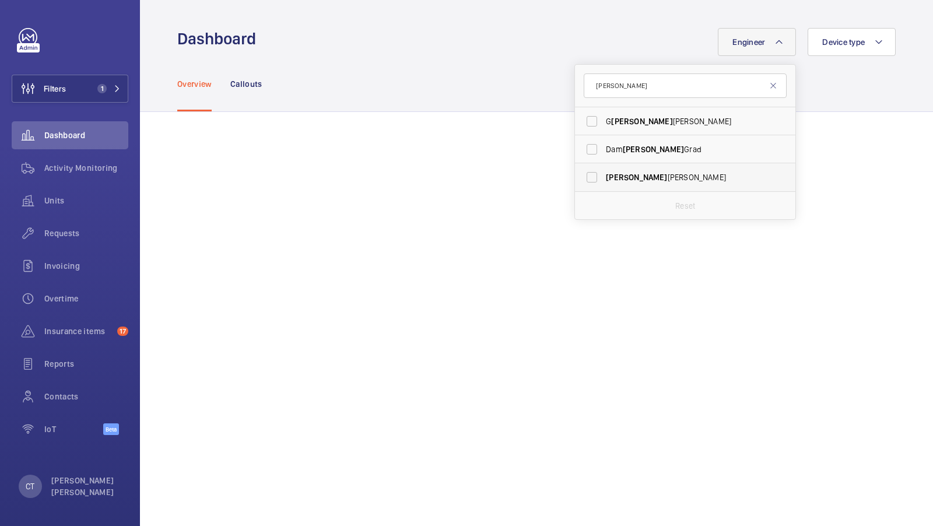
type input "[PERSON_NAME]"
click at [612, 181] on span "[PERSON_NAME]" at bounding box center [686, 177] width 160 height 12
click at [603, 181] on input "[PERSON_NAME]" at bounding box center [591, 177] width 23 height 23
checkbox input "true"
click at [92, 166] on span "Activity Monitoring" at bounding box center [86, 168] width 84 height 12
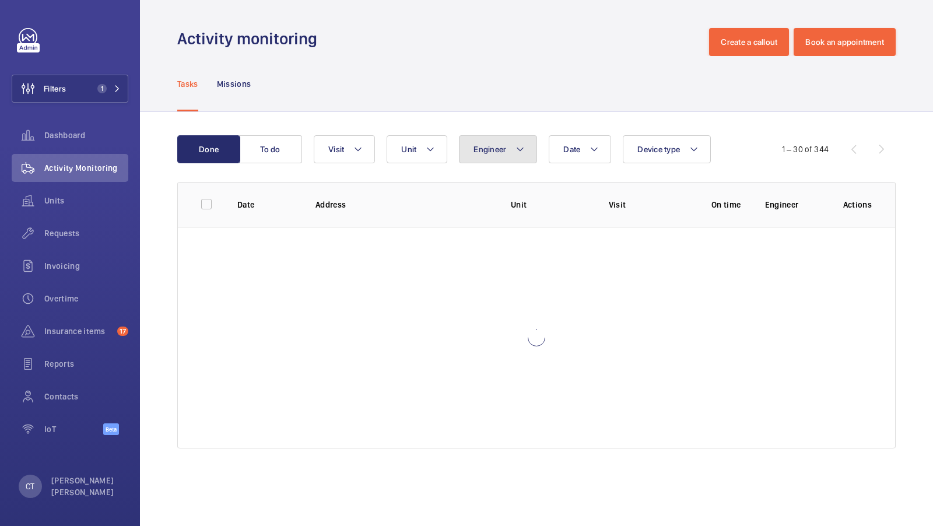
click at [490, 158] on button "Engineer" at bounding box center [498, 149] width 78 height 28
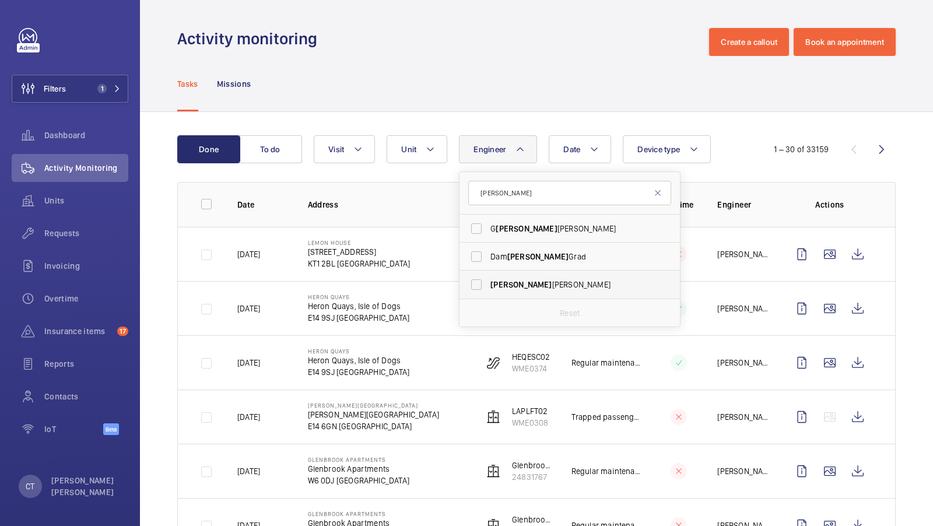
type input "[PERSON_NAME]"
click at [504, 286] on span "[PERSON_NAME]" at bounding box center [570, 285] width 160 height 12
click at [488, 286] on input "[PERSON_NAME]" at bounding box center [476, 284] width 23 height 23
checkbox input "true"
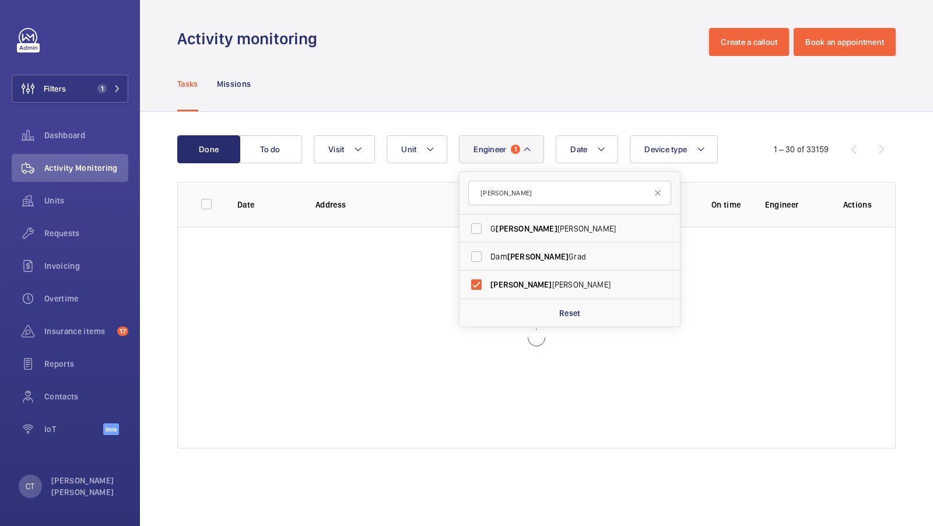
click at [472, 107] on div "Tasks Missions" at bounding box center [536, 83] width 718 height 55
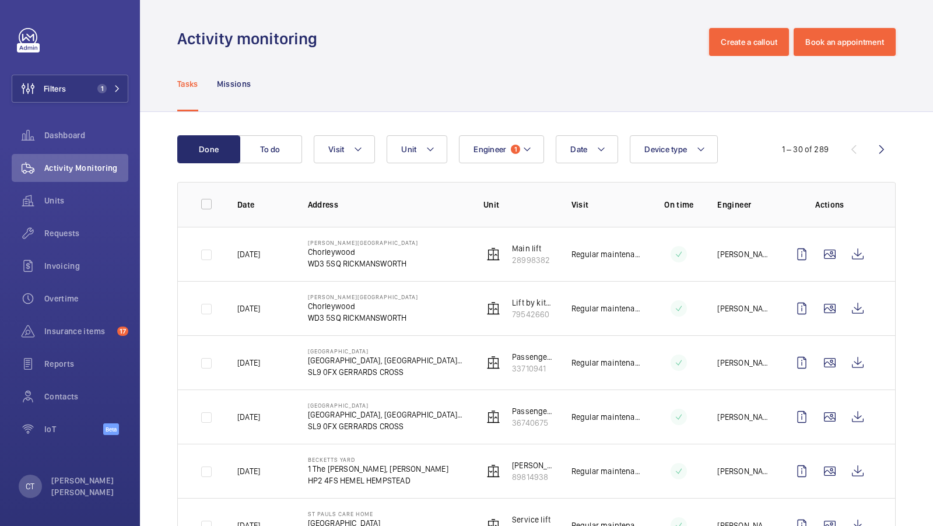
scroll to position [37, 0]
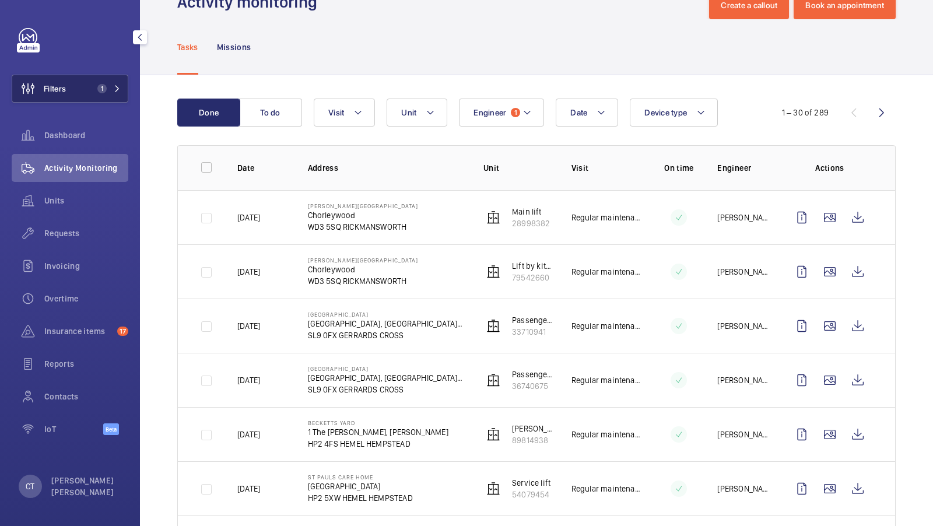
click at [87, 82] on button "Filters 1" at bounding box center [70, 89] width 117 height 28
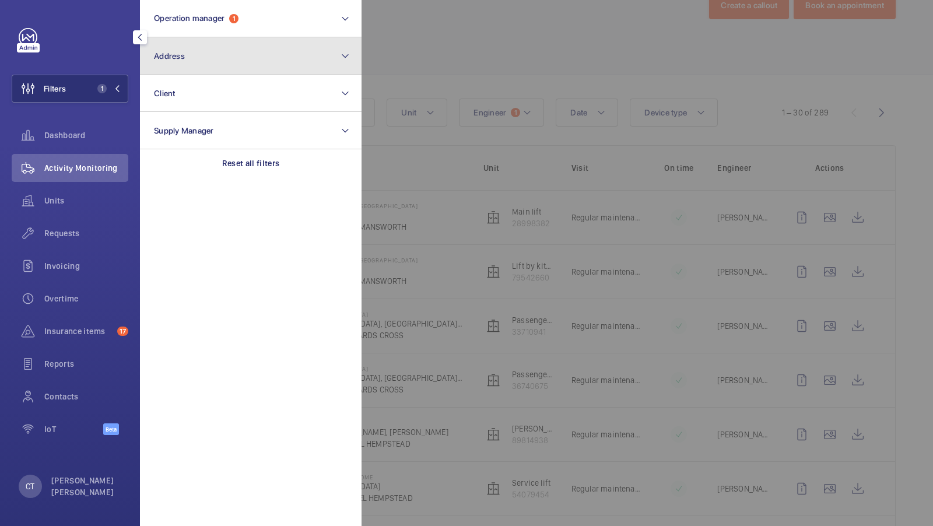
click at [244, 40] on button "Address" at bounding box center [251, 55] width 222 height 37
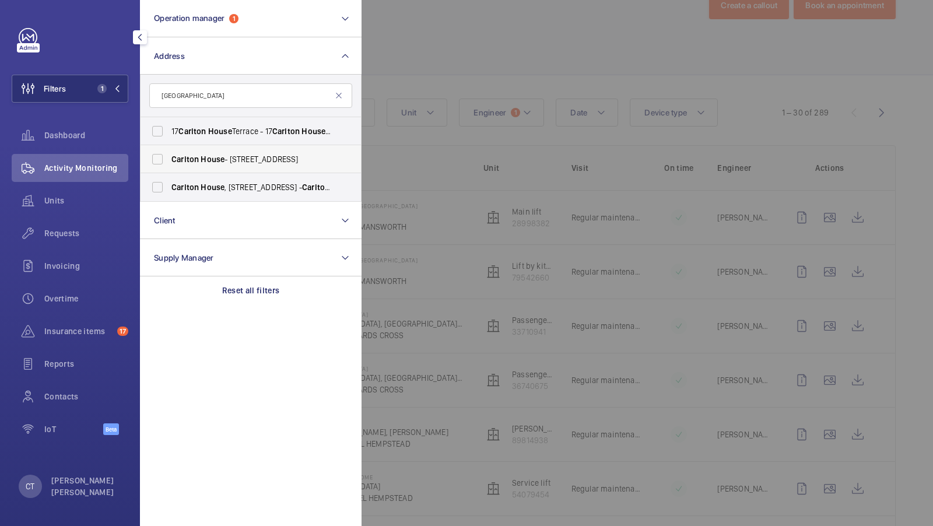
type input "[GEOGRAPHIC_DATA]"
click at [197, 162] on span "Carlton" at bounding box center [184, 159] width 27 height 9
click at [169, 162] on input "[GEOGRAPHIC_DATA] - [STREET_ADDRESS]" at bounding box center [157, 159] width 23 height 23
checkbox input "true"
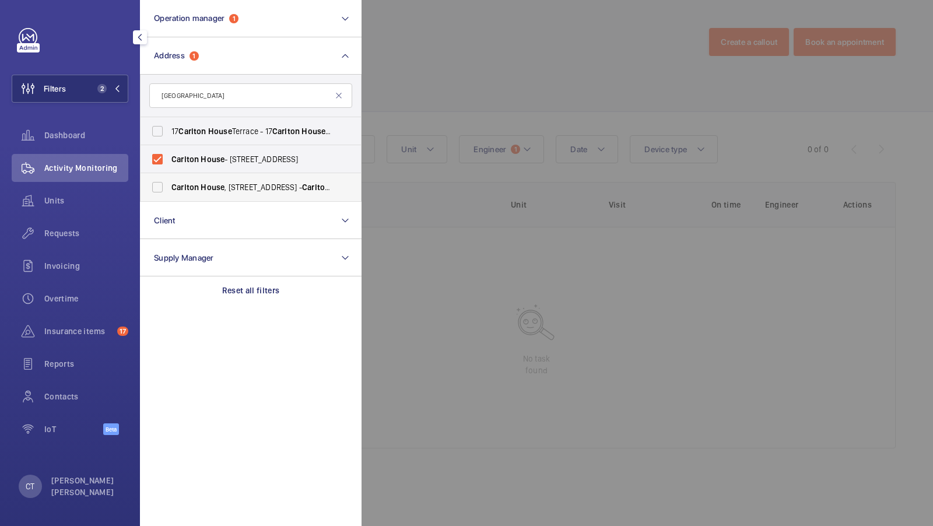
click at [180, 177] on label "[GEOGRAPHIC_DATA] , [STREET_ADDRESS]" at bounding box center [242, 187] width 203 height 28
click at [169, 177] on input "[GEOGRAPHIC_DATA] , [STREET_ADDRESS]" at bounding box center [157, 187] width 23 height 23
checkbox input "true"
click at [102, 85] on span "3" at bounding box center [101, 88] width 9 height 9
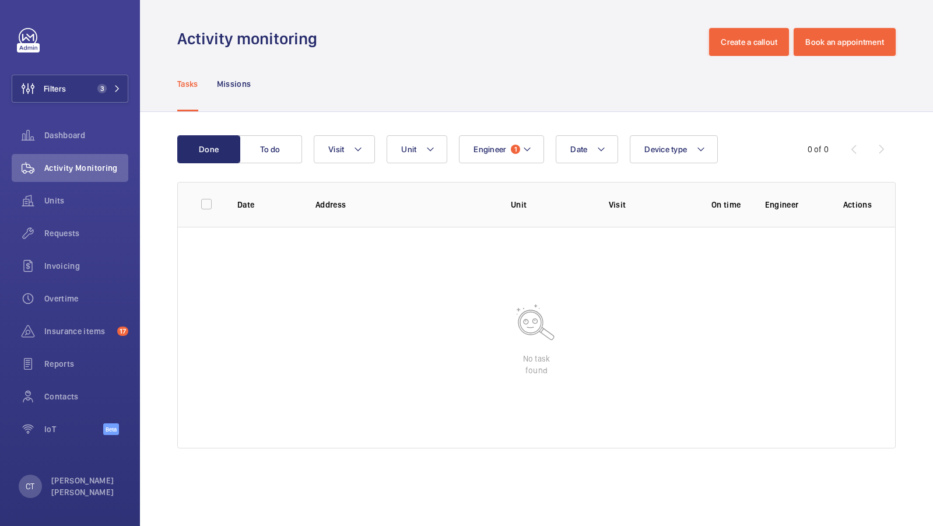
click at [465, 129] on div "Done To do Date Engineer 1 Unit Device type Visit 0 of 0 Date Address Unit Visi…" at bounding box center [536, 294] width 793 height 364
click at [481, 145] on span "Engineer" at bounding box center [489, 149] width 33 height 9
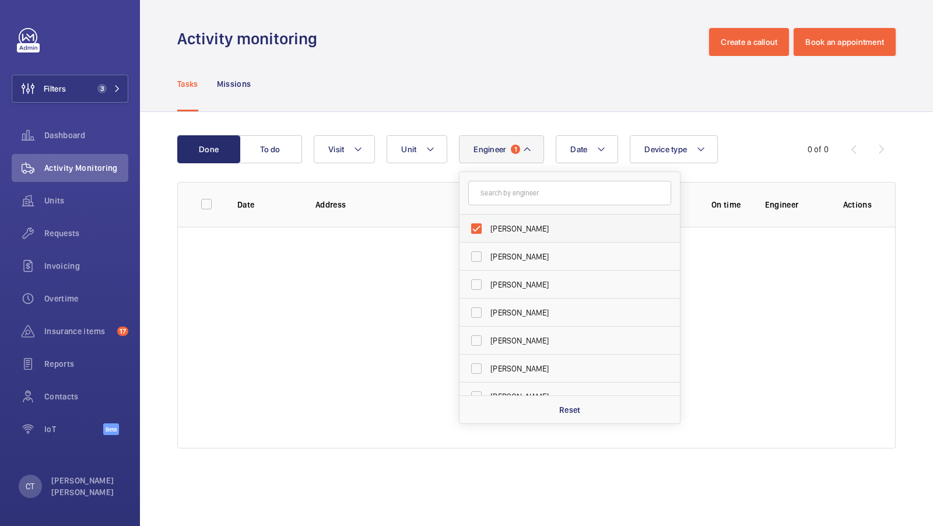
click at [494, 225] on span "[PERSON_NAME]" at bounding box center [570, 229] width 160 height 12
click at [488, 225] on input "[PERSON_NAME]" at bounding box center [476, 228] width 23 height 23
checkbox input "false"
click at [514, 85] on div "Tasks Missions" at bounding box center [536, 83] width 718 height 55
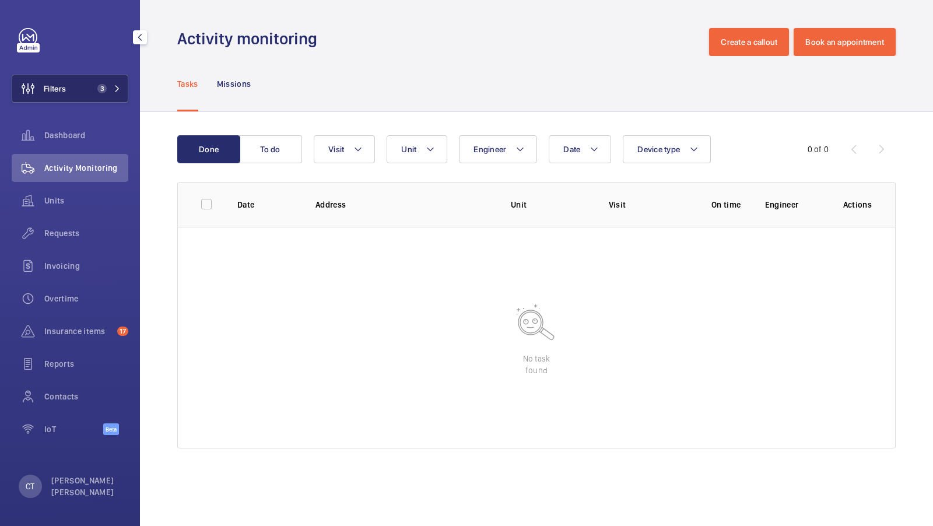
click at [90, 90] on button "Filters 3" at bounding box center [70, 89] width 117 height 28
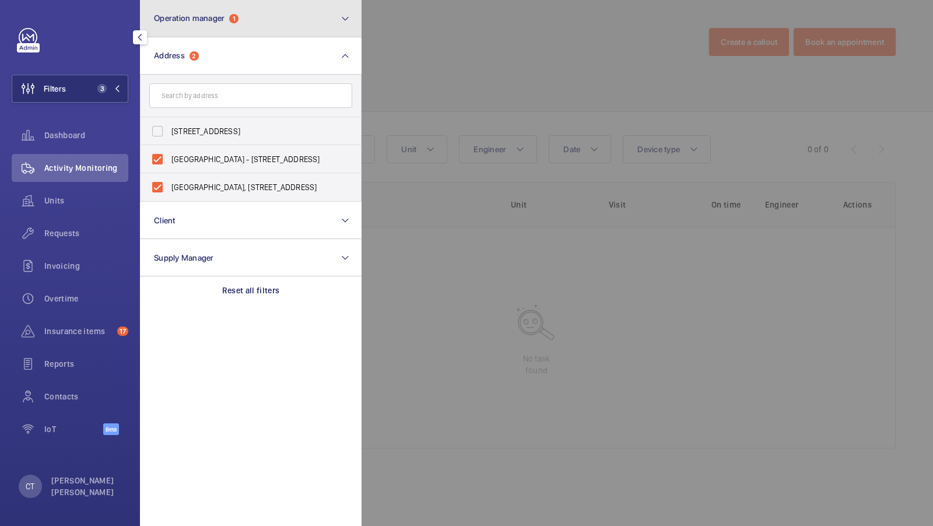
click at [279, 32] on button "Operation manager 1" at bounding box center [251, 18] width 222 height 37
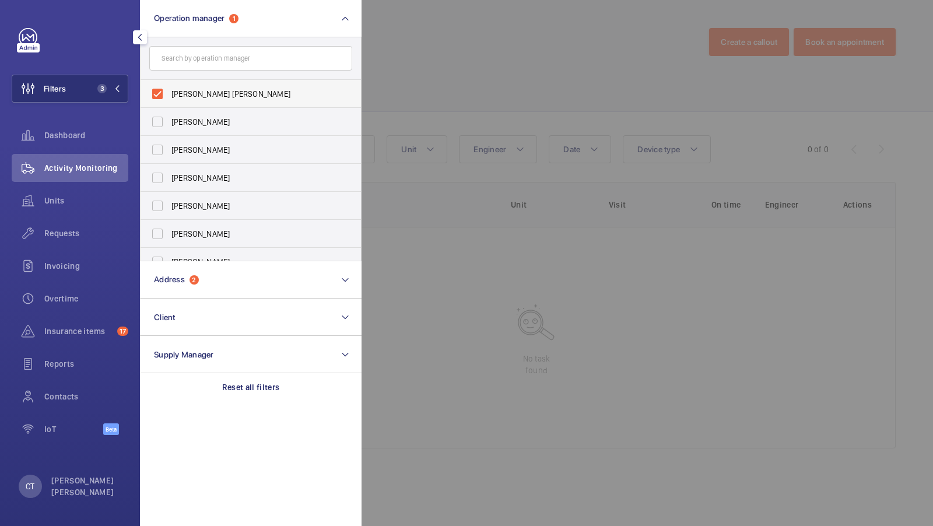
click at [215, 86] on label "[PERSON_NAME] [PERSON_NAME]" at bounding box center [242, 94] width 203 height 28
click at [169, 86] on input "[PERSON_NAME] [PERSON_NAME]" at bounding box center [157, 93] width 23 height 23
checkbox input "false"
click at [96, 90] on span "2" at bounding box center [100, 88] width 14 height 9
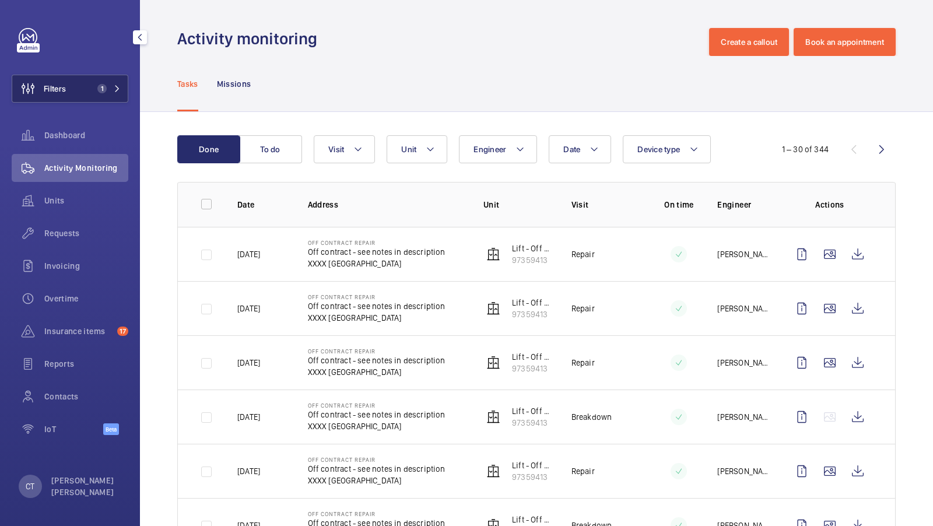
click at [94, 94] on button "Filters 1" at bounding box center [70, 89] width 117 height 28
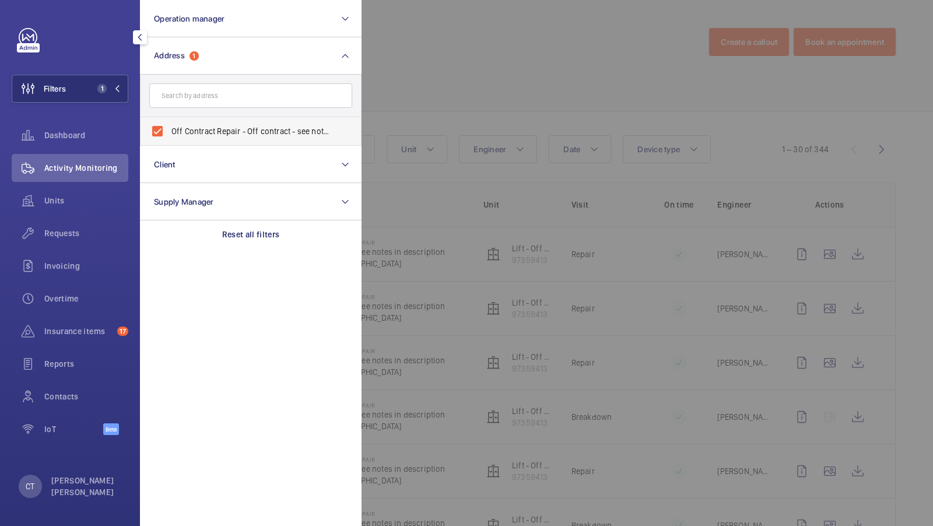
click at [199, 136] on span "Off Contract Repair - Off contract - see notes in description, [GEOGRAPHIC_DATA…" at bounding box center [251, 131] width 160 height 12
click at [169, 136] on input "Off Contract Repair - Off contract - see notes in description, [GEOGRAPHIC_DATA…" at bounding box center [157, 131] width 23 height 23
checkbox input "false"
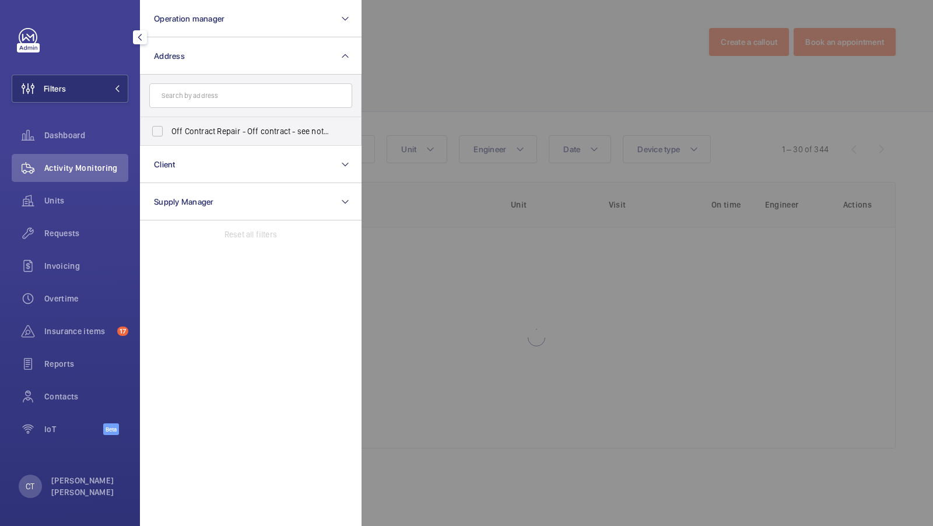
click at [205, 110] on form at bounding box center [251, 96] width 220 height 43
click at [205, 95] on input "text" at bounding box center [250, 95] width 203 height 24
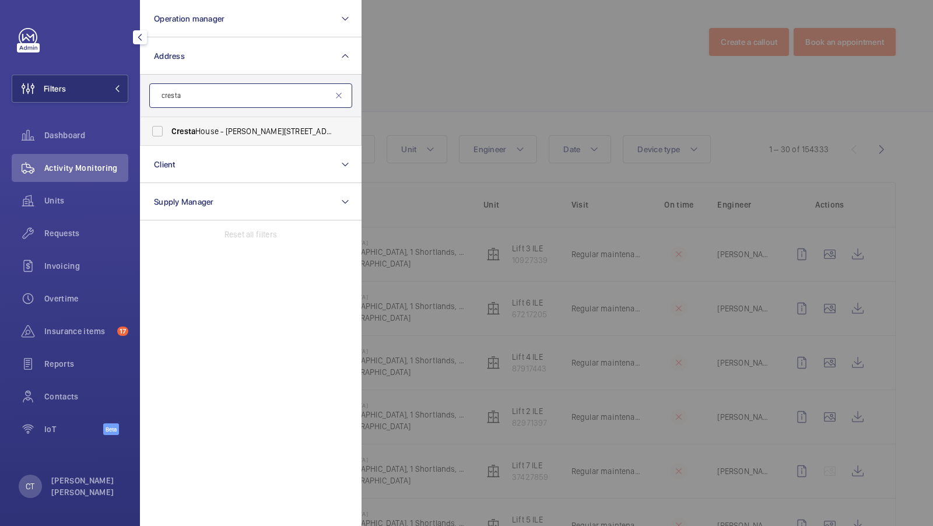
type input "cresta"
click at [194, 127] on span "Cresta" at bounding box center [183, 131] width 24 height 9
click at [169, 127] on input "Cresta House - Alma Street, LUTON LU1 2EQ" at bounding box center [157, 131] width 23 height 23
checkbox input "true"
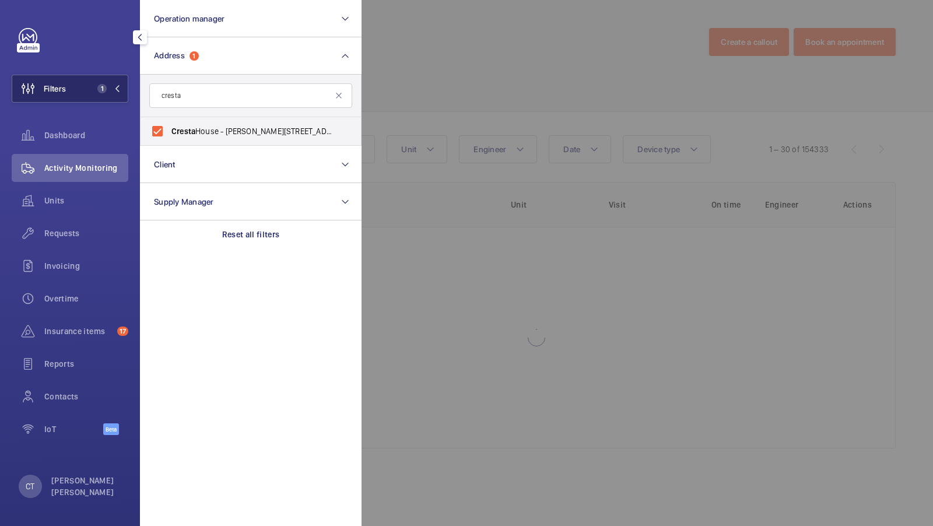
click at [124, 88] on button "Filters 1" at bounding box center [70, 89] width 117 height 28
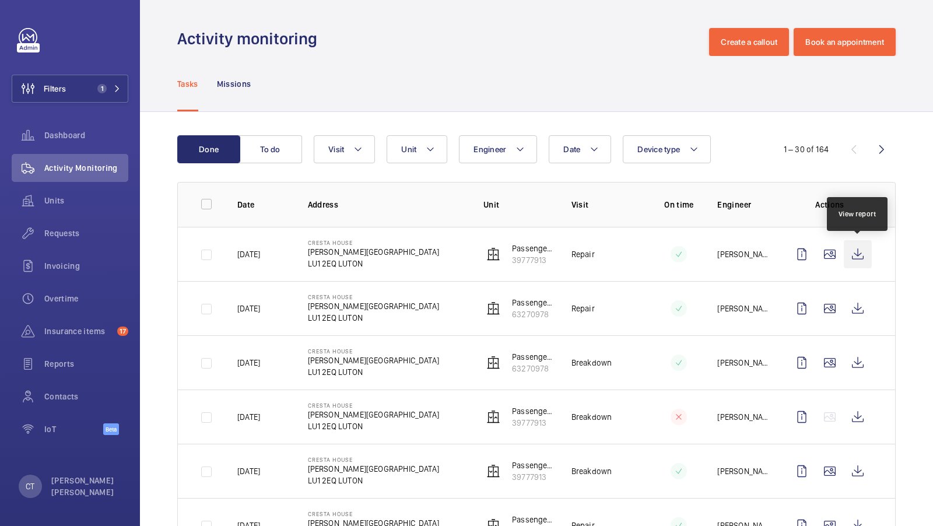
click at [852, 249] on wm-front-icon-button at bounding box center [858, 254] width 28 height 28
